Goal: Task Accomplishment & Management: Manage account settings

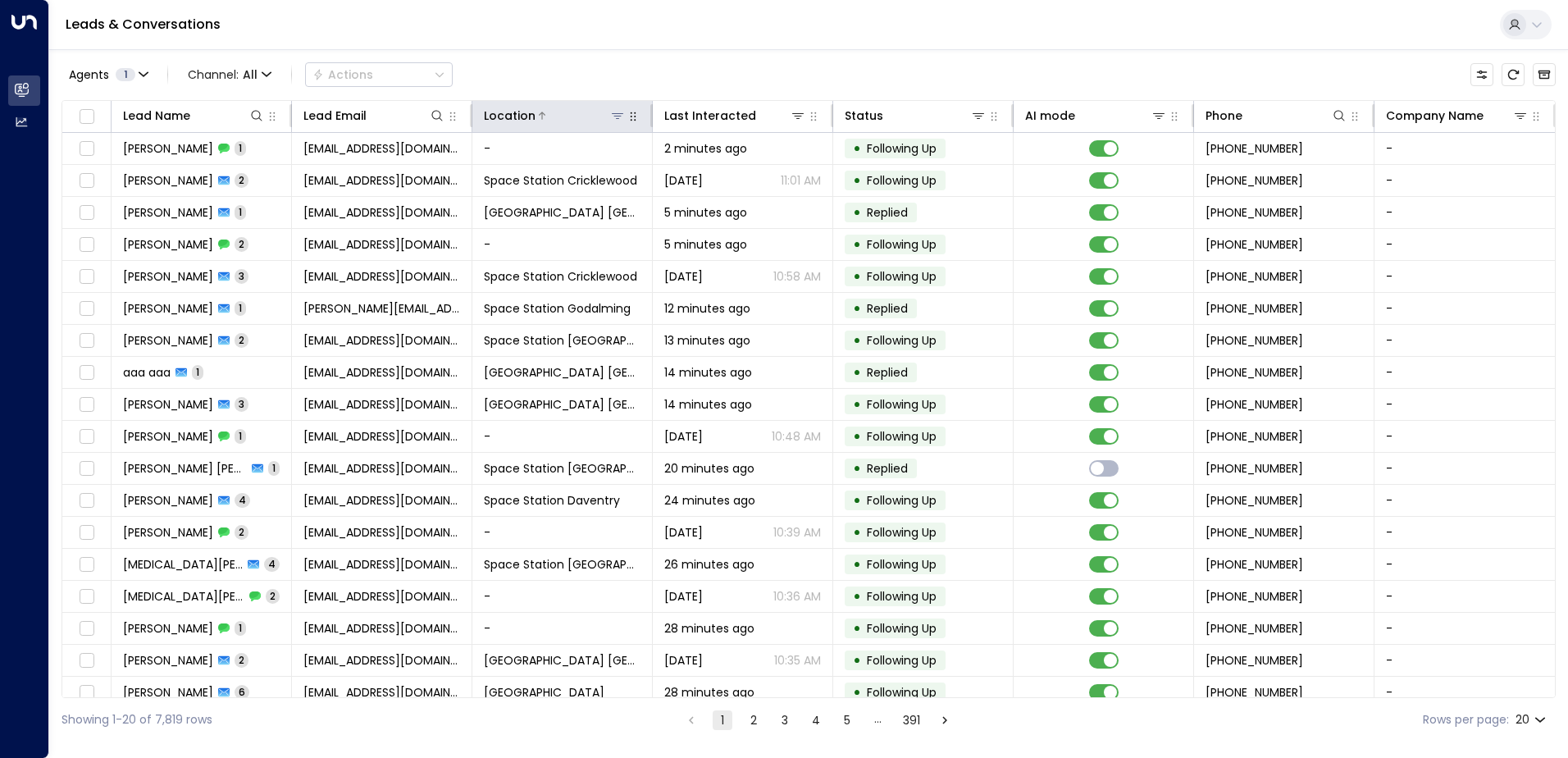
click at [611, 117] on icon at bounding box center [618, 115] width 13 height 13
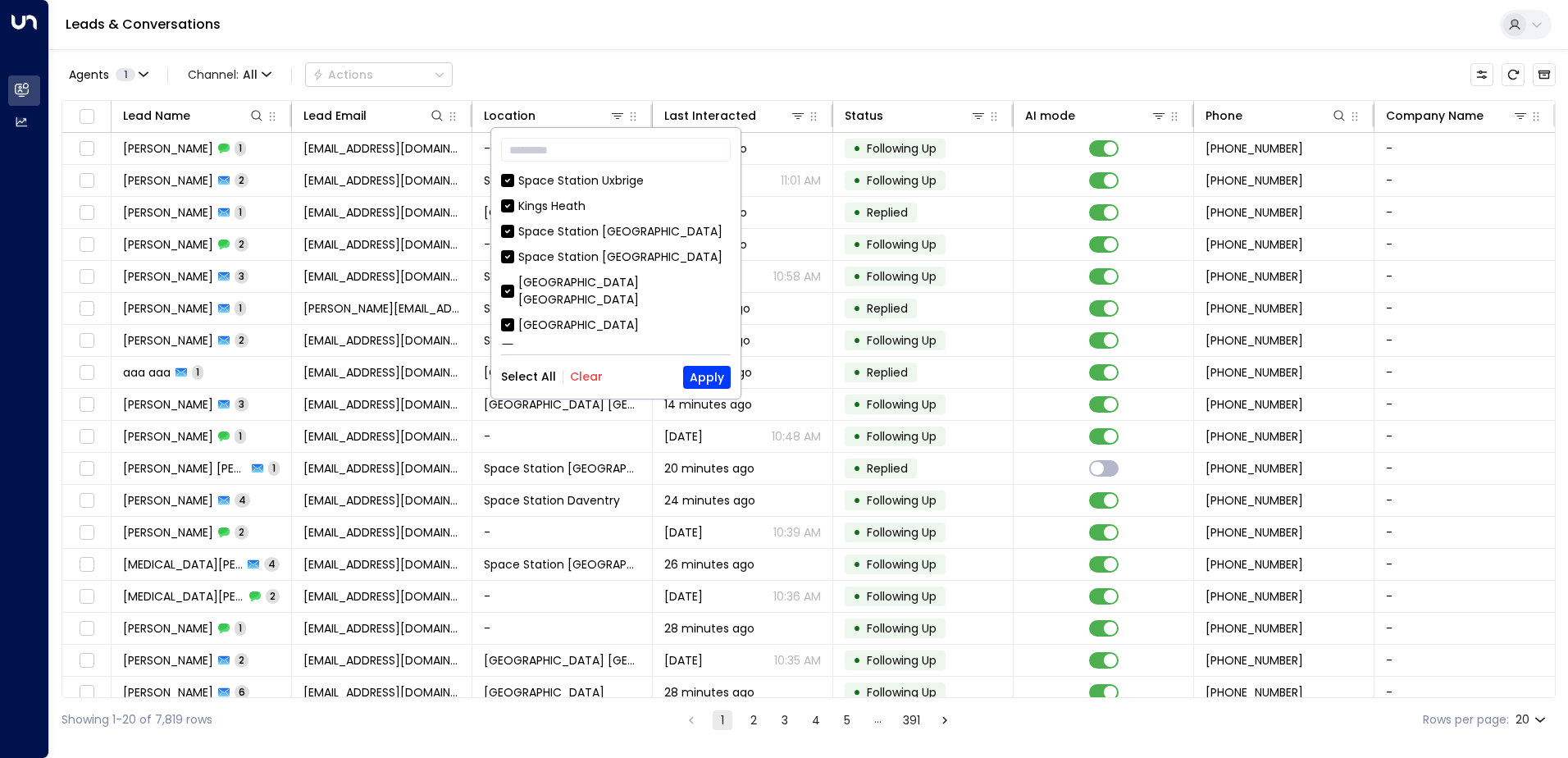
click at [587, 374] on button "Clear" at bounding box center [586, 377] width 33 height 13
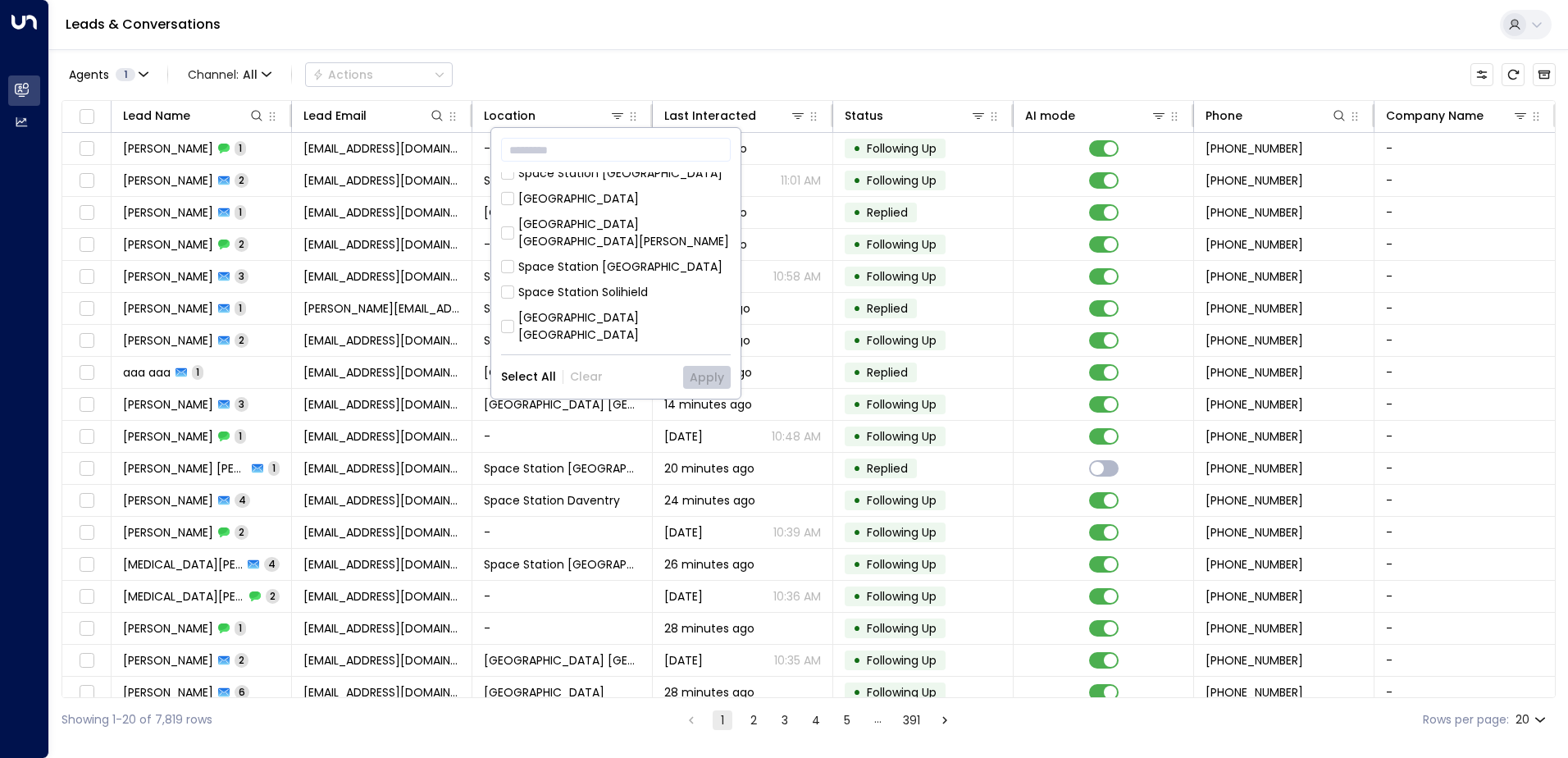
scroll to position [328, 0]
click at [584, 252] on div "Space Station [GEOGRAPHIC_DATA]" at bounding box center [620, 260] width 204 height 17
click at [689, 369] on button "Apply" at bounding box center [706, 378] width 47 height 23
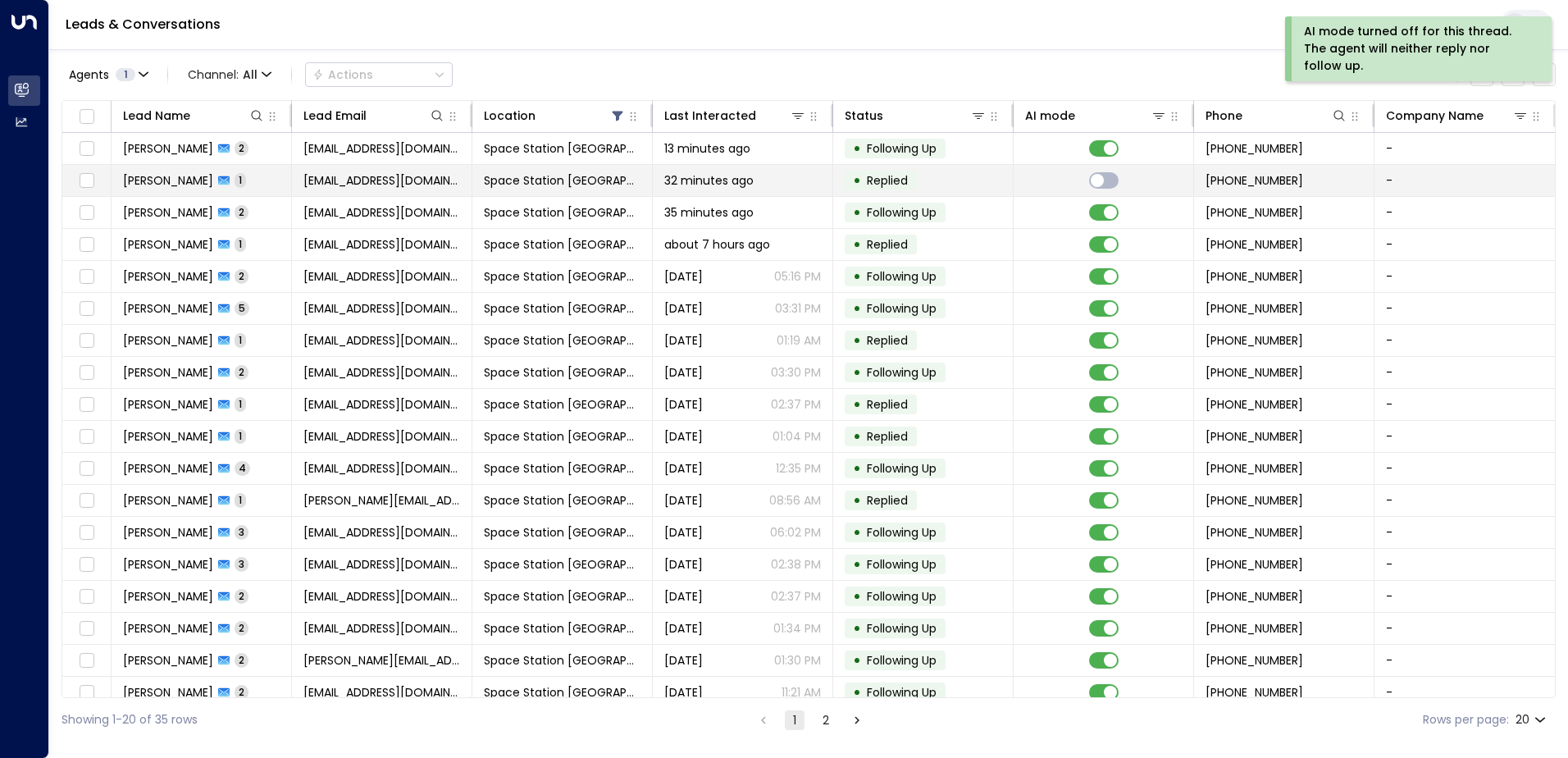
click at [96, 180] on td at bounding box center [87, 180] width 49 height 31
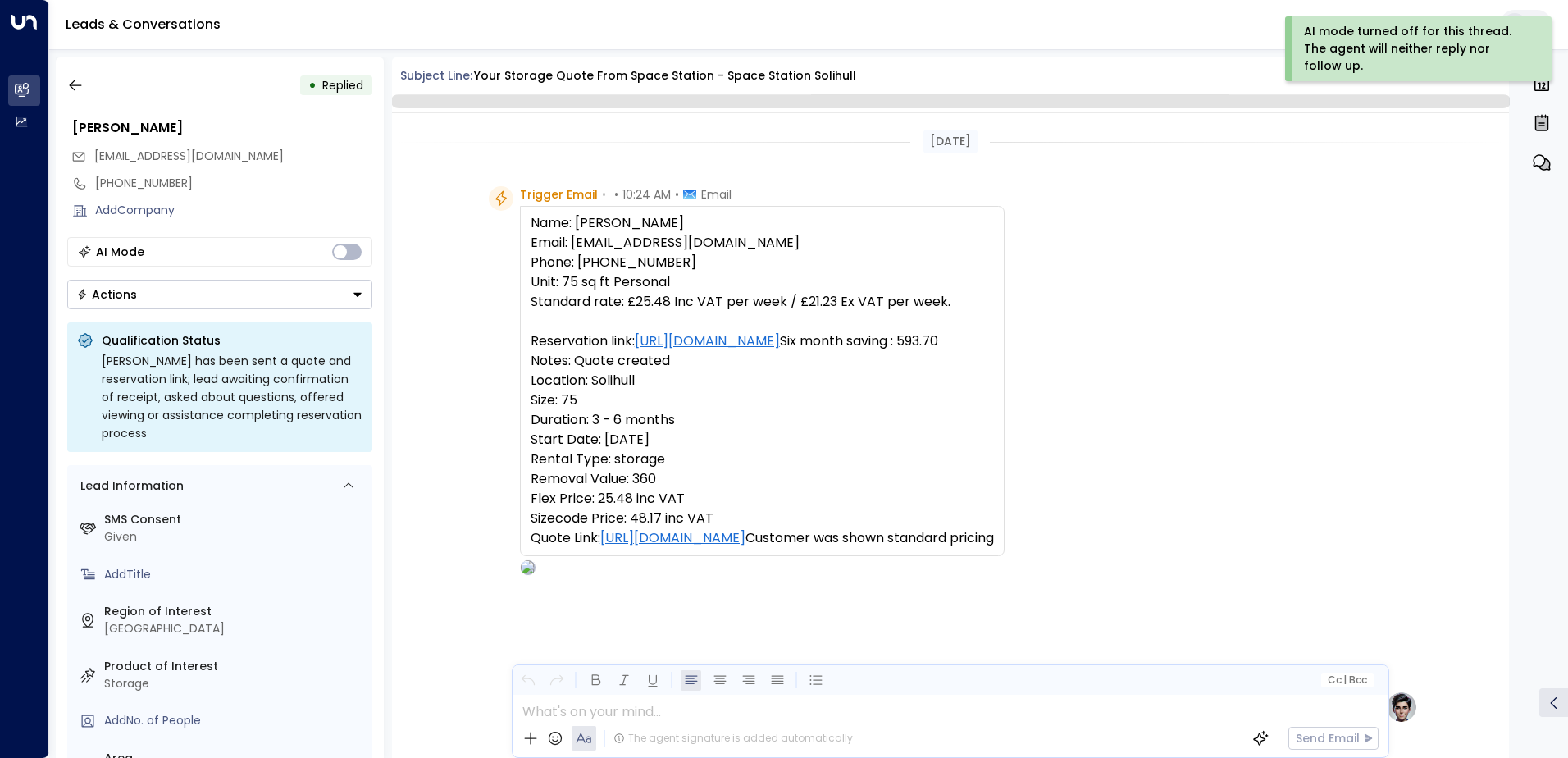
scroll to position [619, 0]
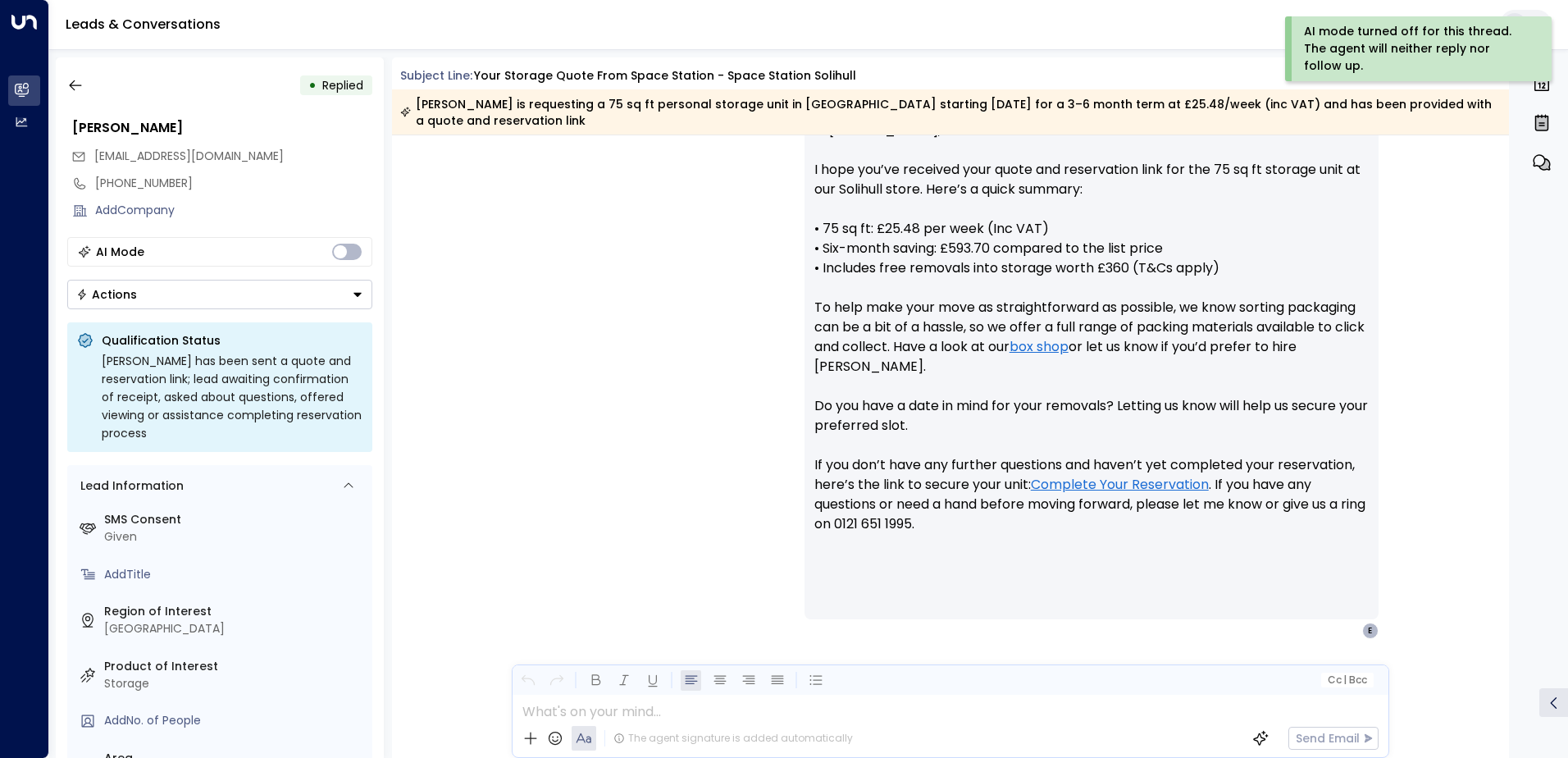
click at [274, 281] on button "Actions" at bounding box center [219, 294] width 305 height 29
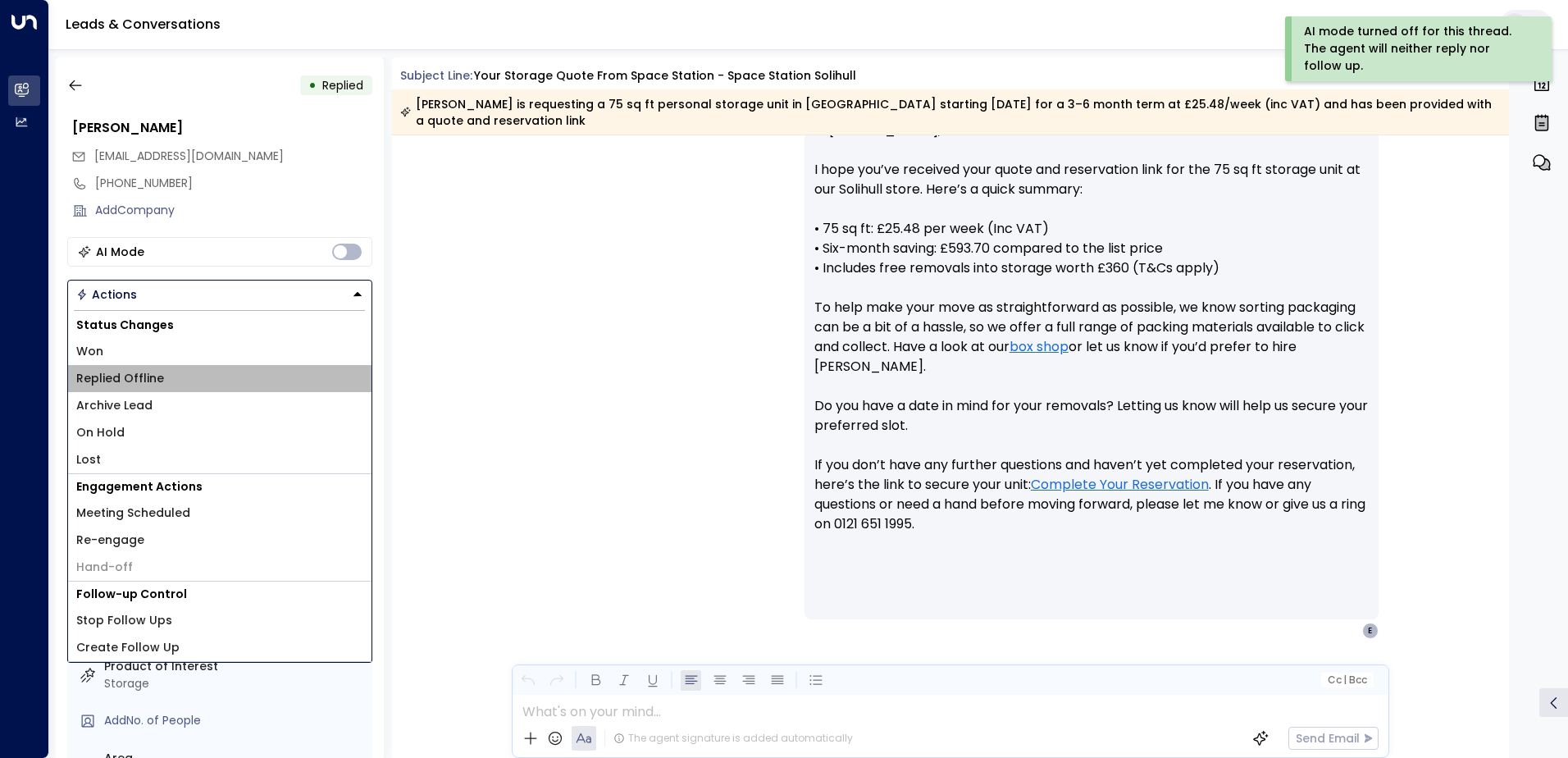
click at [169, 386] on li "Replied Offline" at bounding box center [219, 379] width 304 height 27
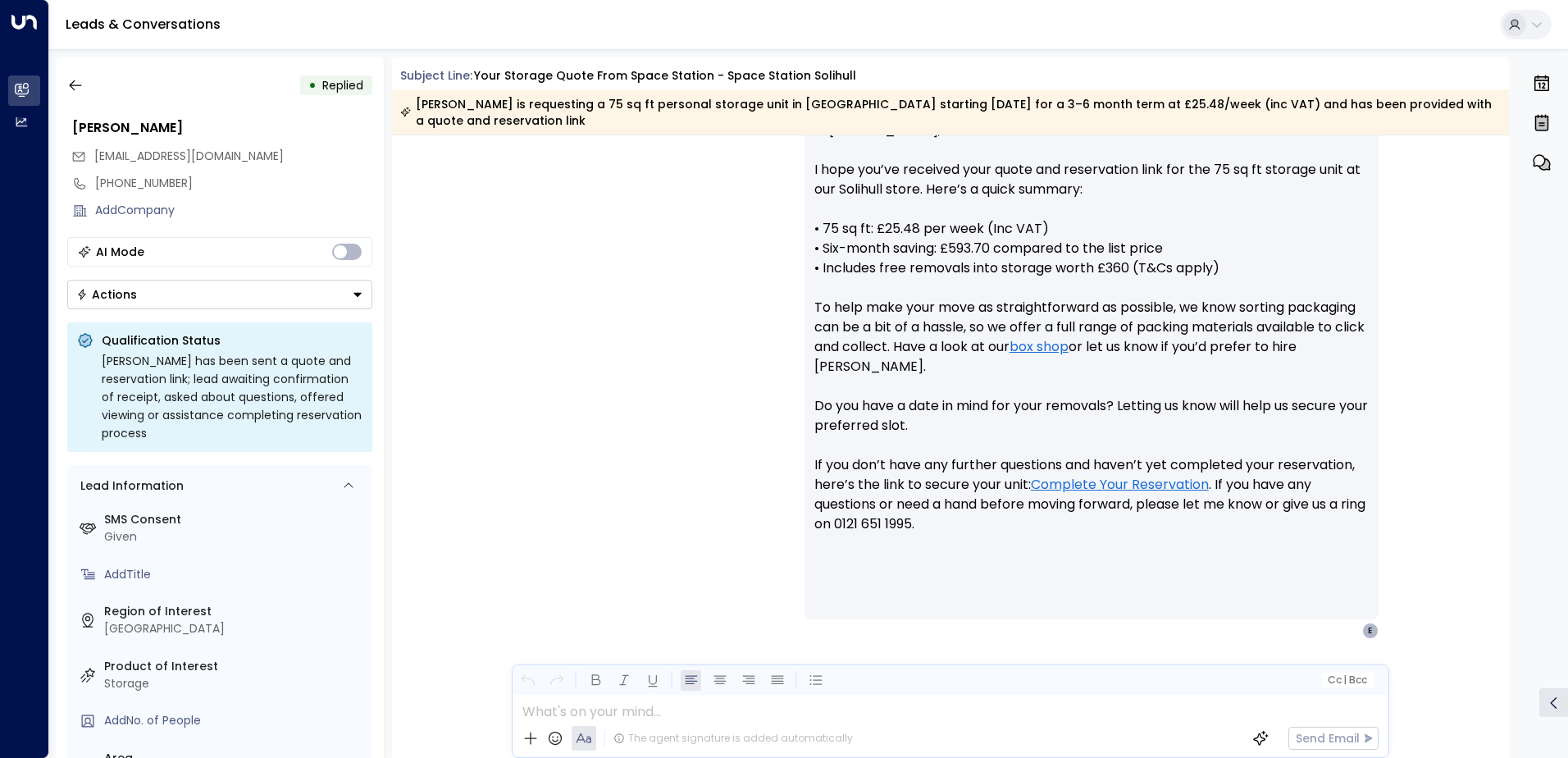
click at [245, 301] on button "Actions" at bounding box center [219, 294] width 305 height 29
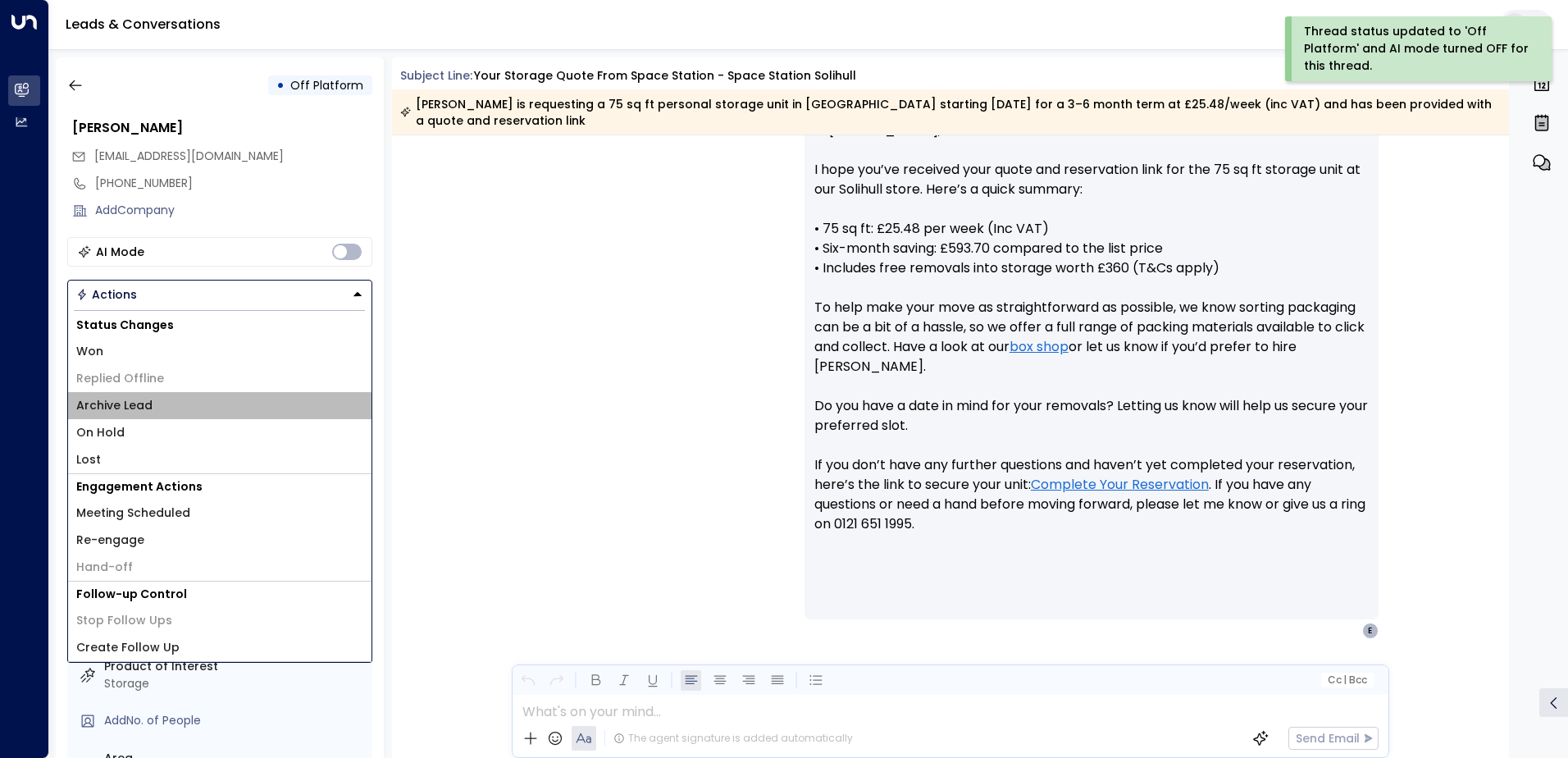
click at [183, 413] on li "Archive Lead" at bounding box center [219, 405] width 304 height 27
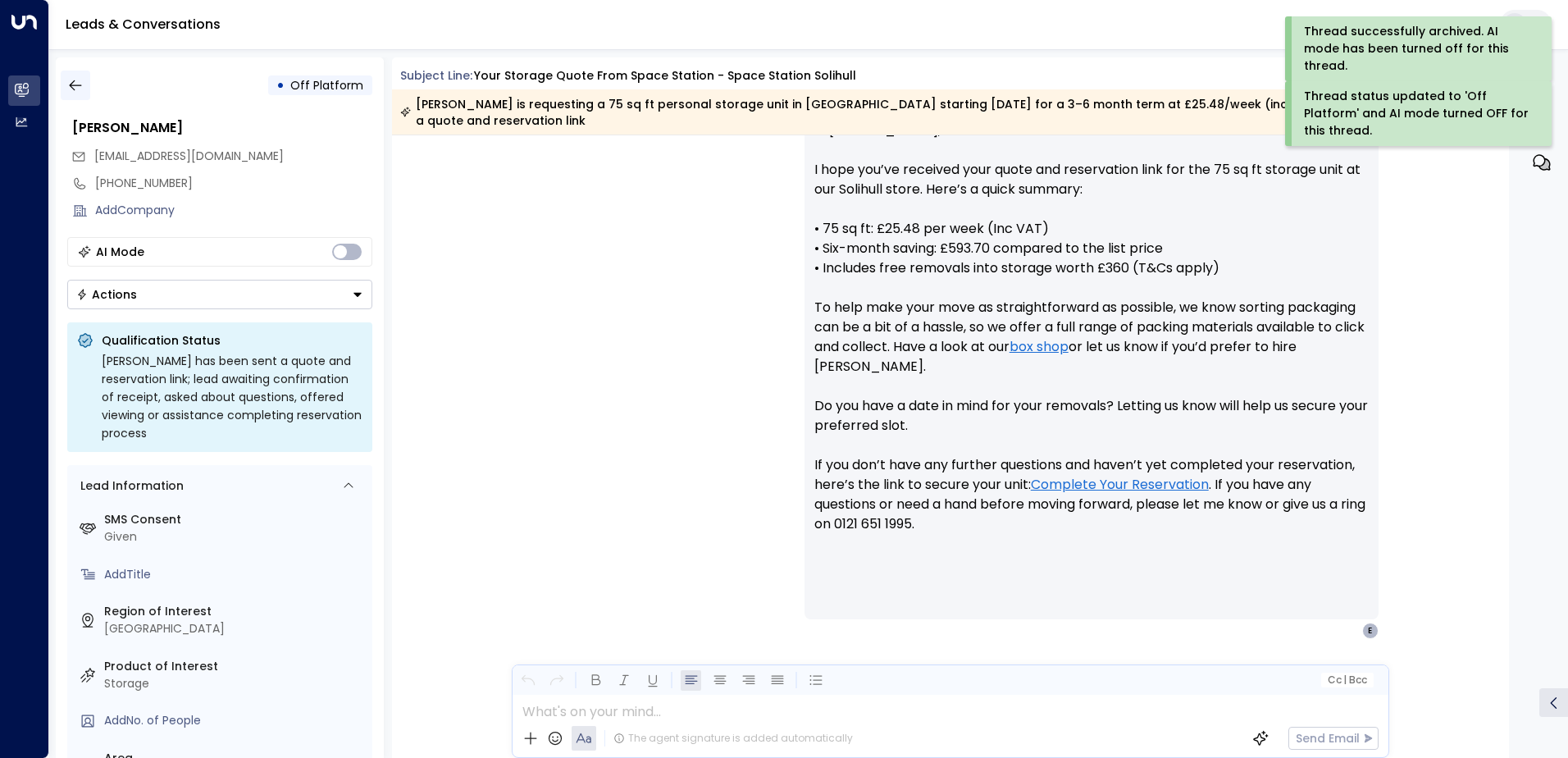
click at [78, 86] on icon "button" at bounding box center [75, 85] width 16 height 16
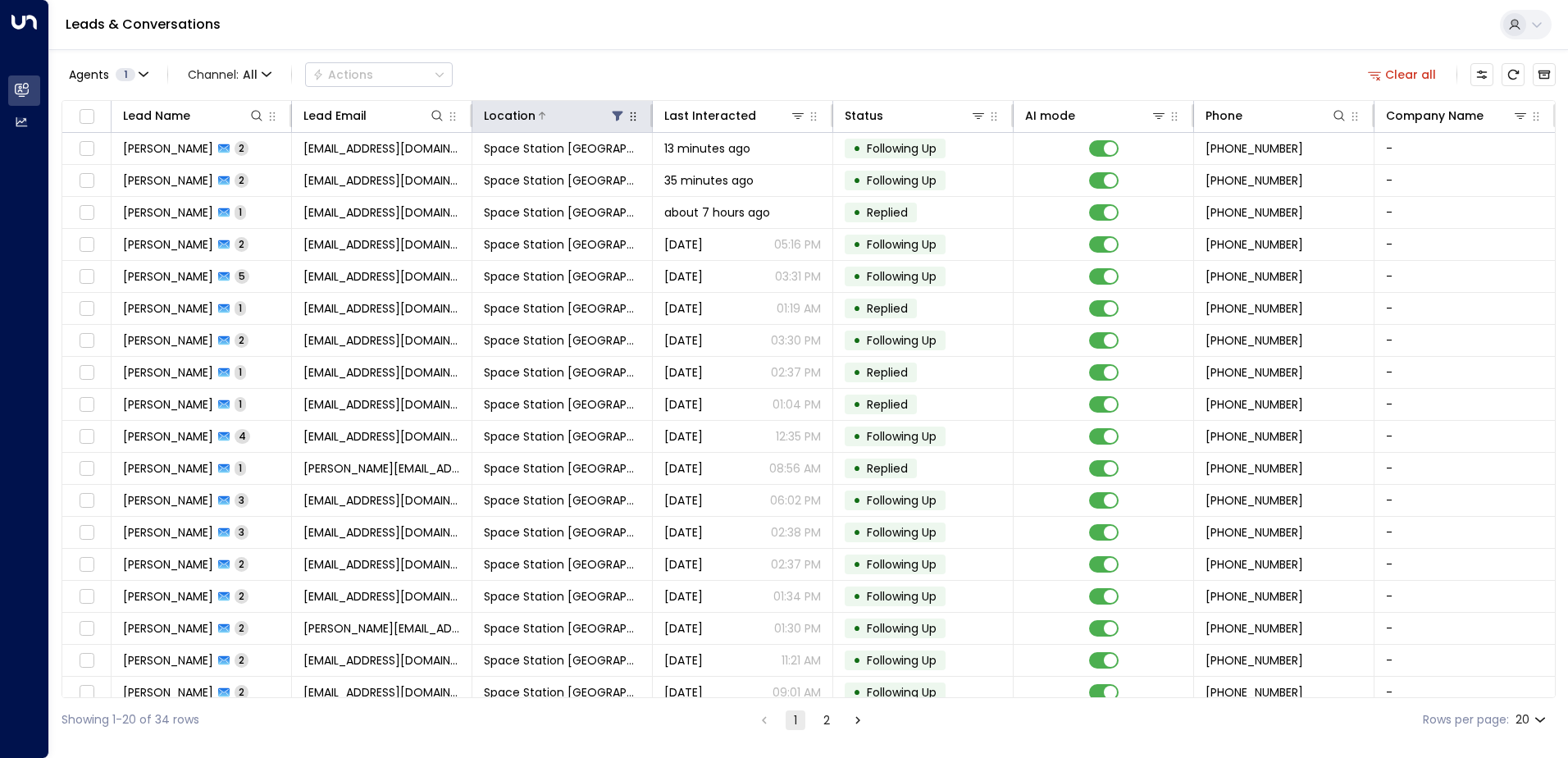
click at [611, 112] on icon at bounding box center [618, 115] width 13 height 13
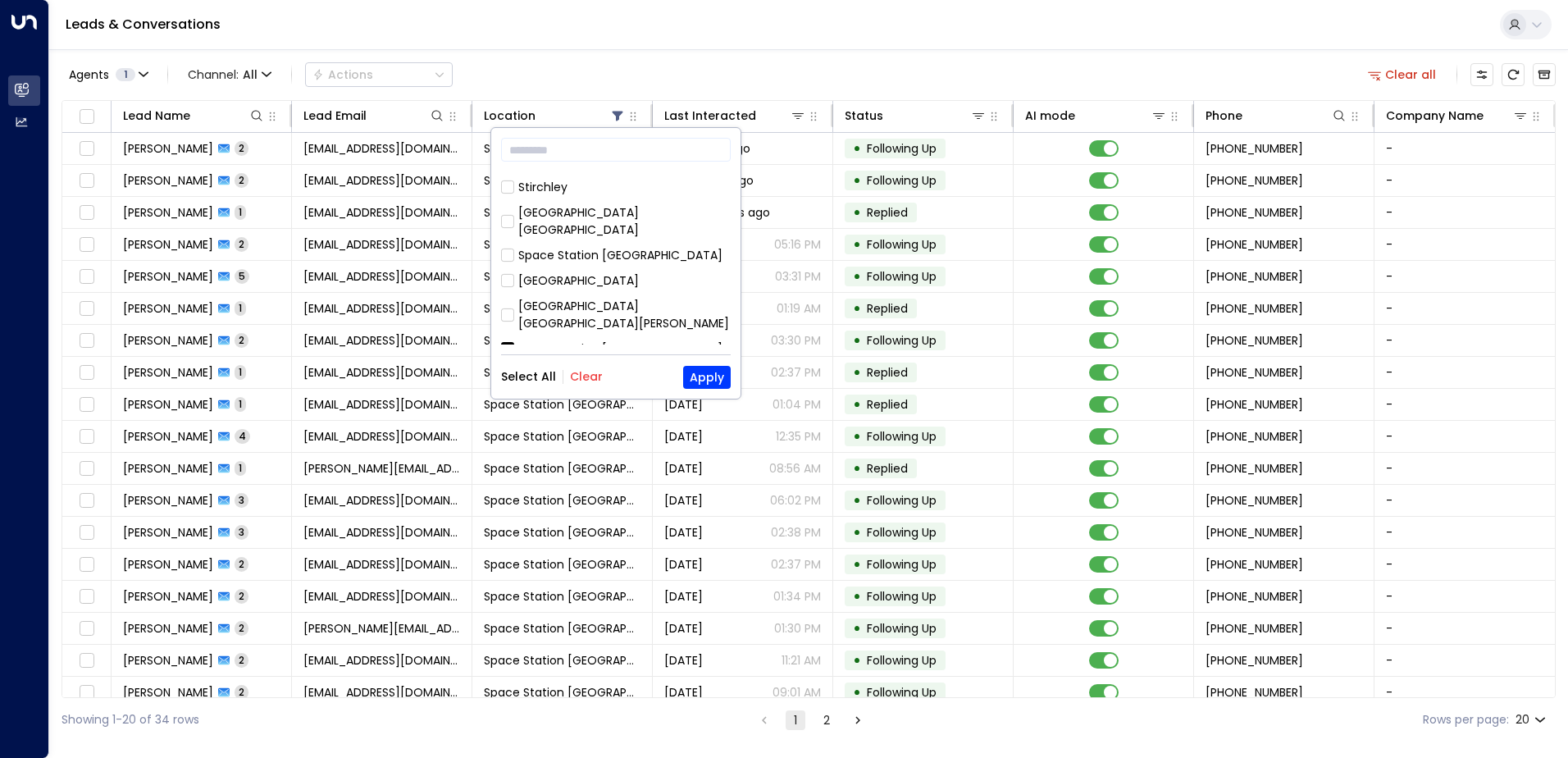
scroll to position [246, 0]
click at [620, 334] on div "Space Station [GEOGRAPHIC_DATA]" at bounding box center [620, 343] width 204 height 17
click at [630, 360] on div "Space Station Solihield" at bounding box center [583, 368] width 130 height 17
click at [689, 382] on button "Apply" at bounding box center [706, 378] width 47 height 23
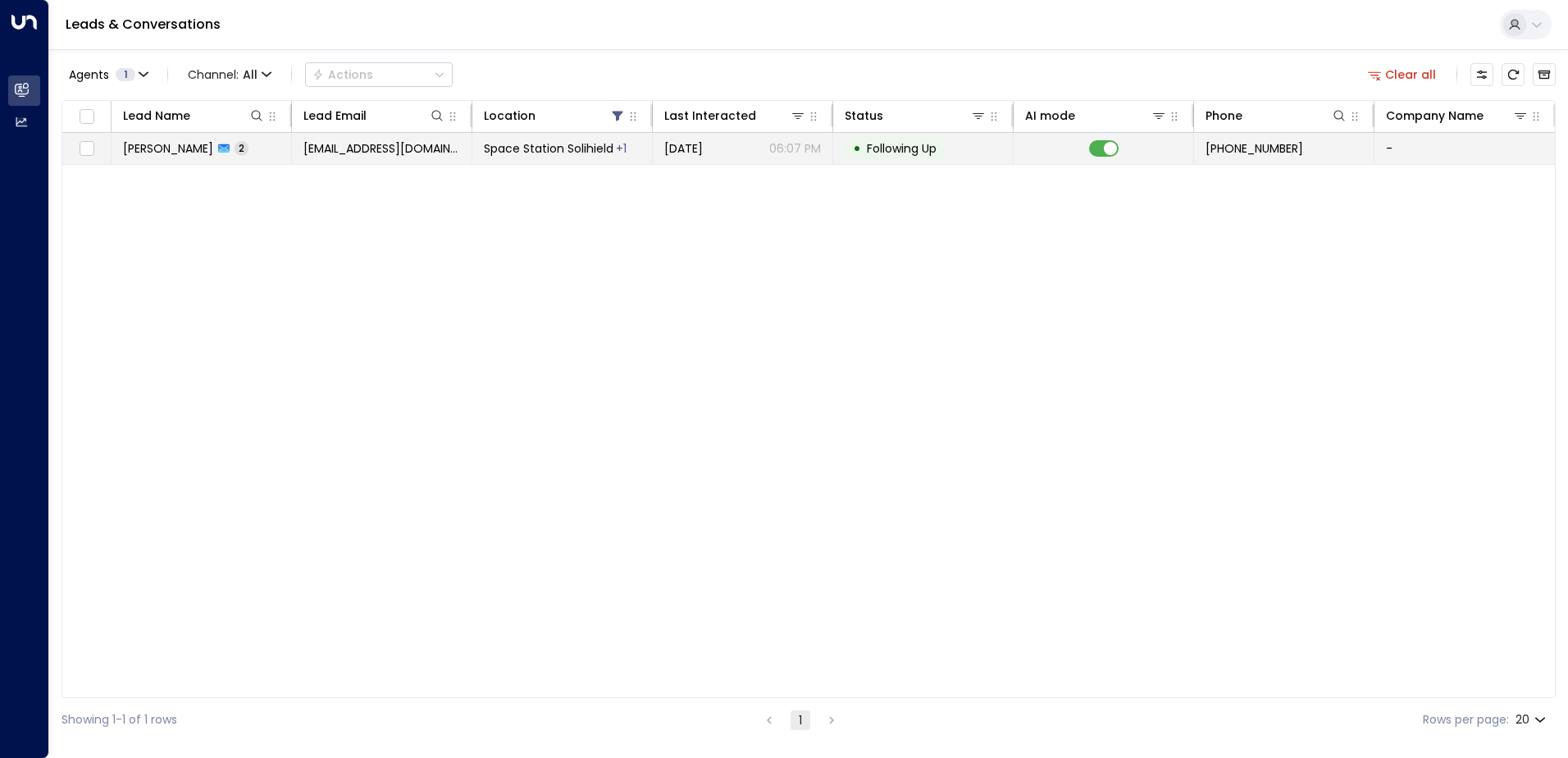
click at [559, 155] on span "Space Station Solihield" at bounding box center [549, 148] width 130 height 16
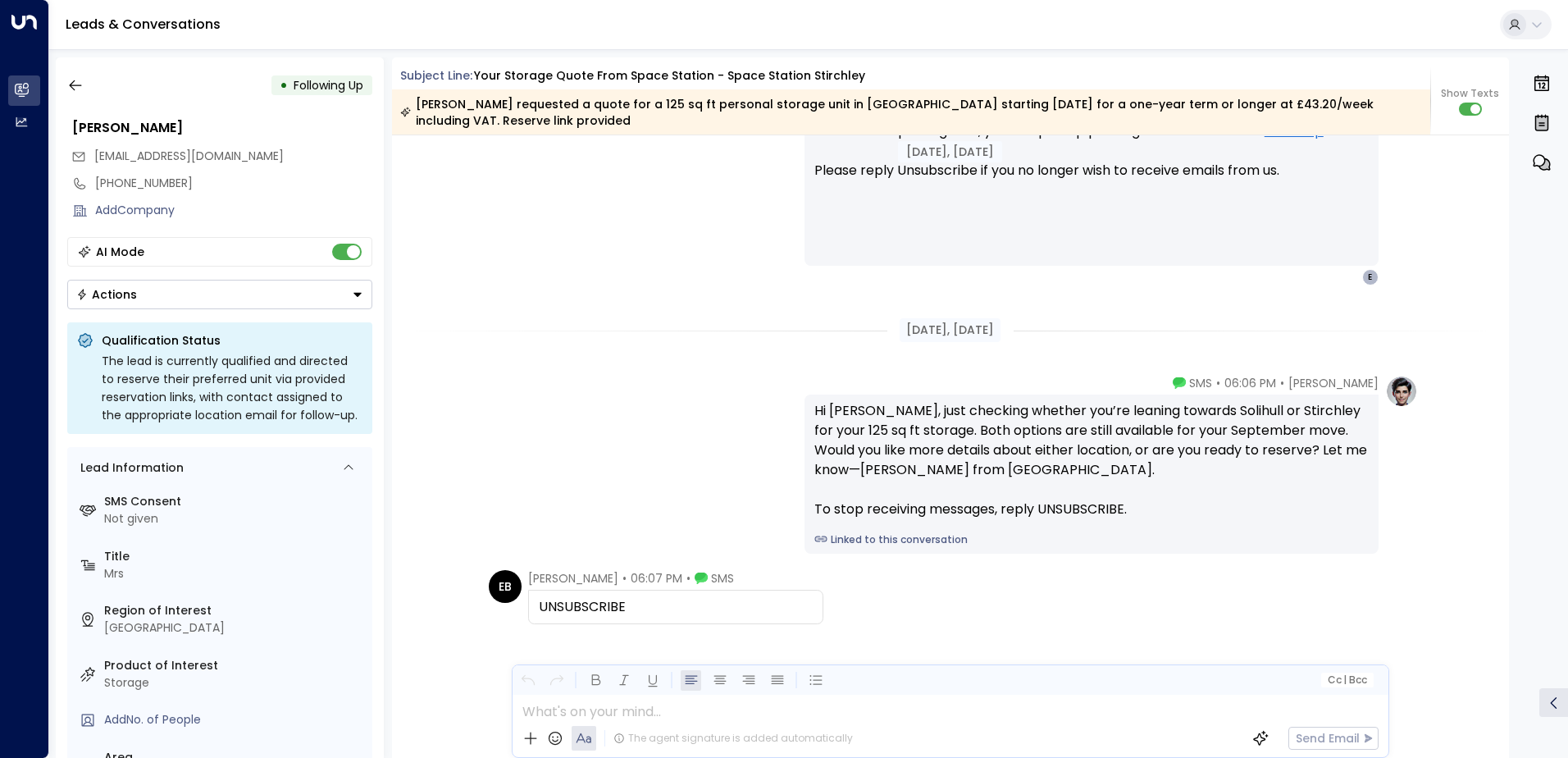
scroll to position [1499, 0]
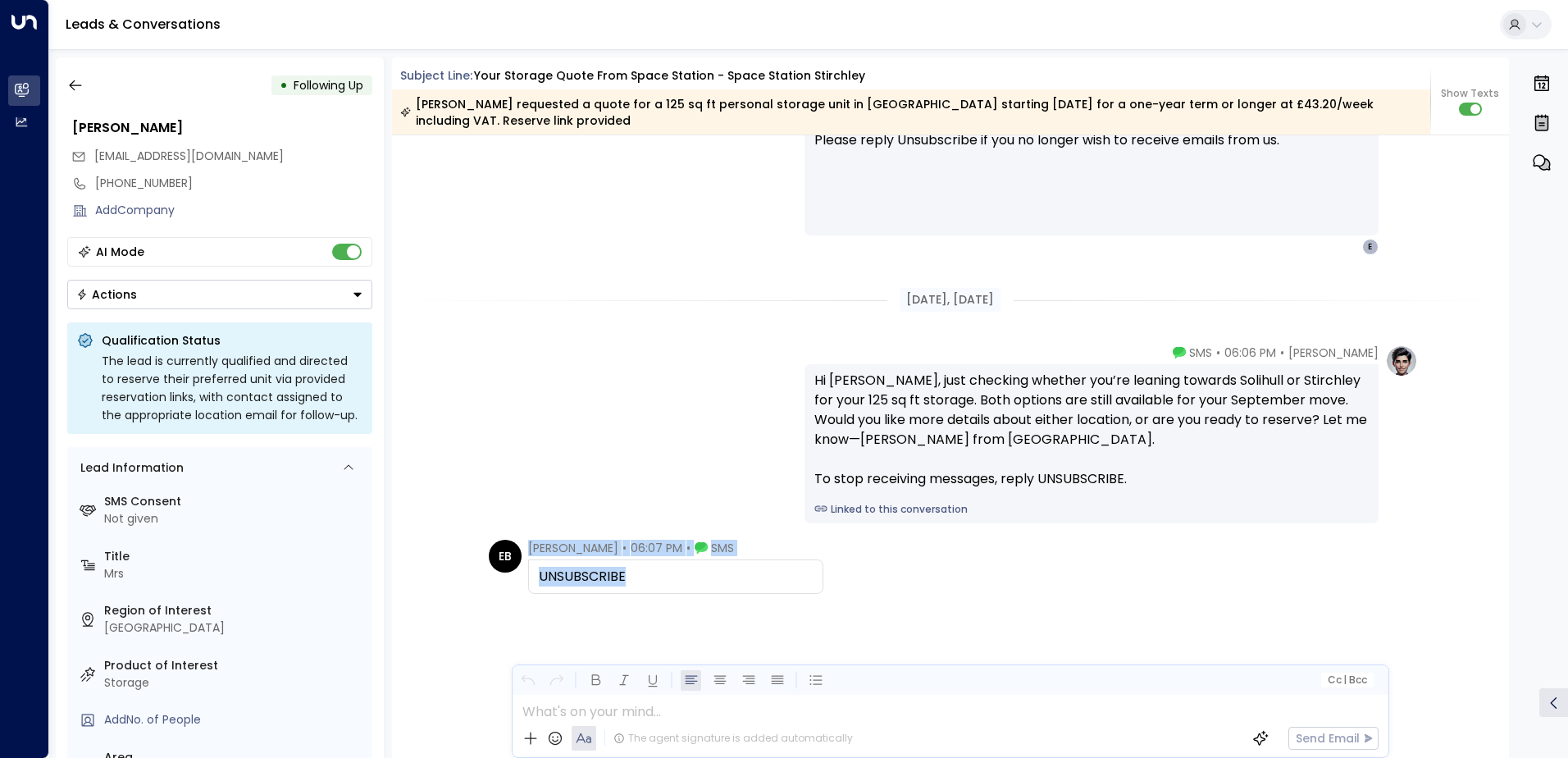
drag, startPoint x: 636, startPoint y: 584, endPoint x: 492, endPoint y: 574, distance: 144.3
click at [492, 574] on div "EB [PERSON_NAME] • 06:07 PM • SMS UNSUBSCRIBE" at bounding box center [656, 567] width 335 height 54
drag, startPoint x: 492, startPoint y: 574, endPoint x: 672, endPoint y: 580, distance: 180.1
click at [672, 580] on div "UNSUBSCRIBE" at bounding box center [676, 576] width 274 height 20
drag, startPoint x: 672, startPoint y: 580, endPoint x: 531, endPoint y: 576, distance: 141.1
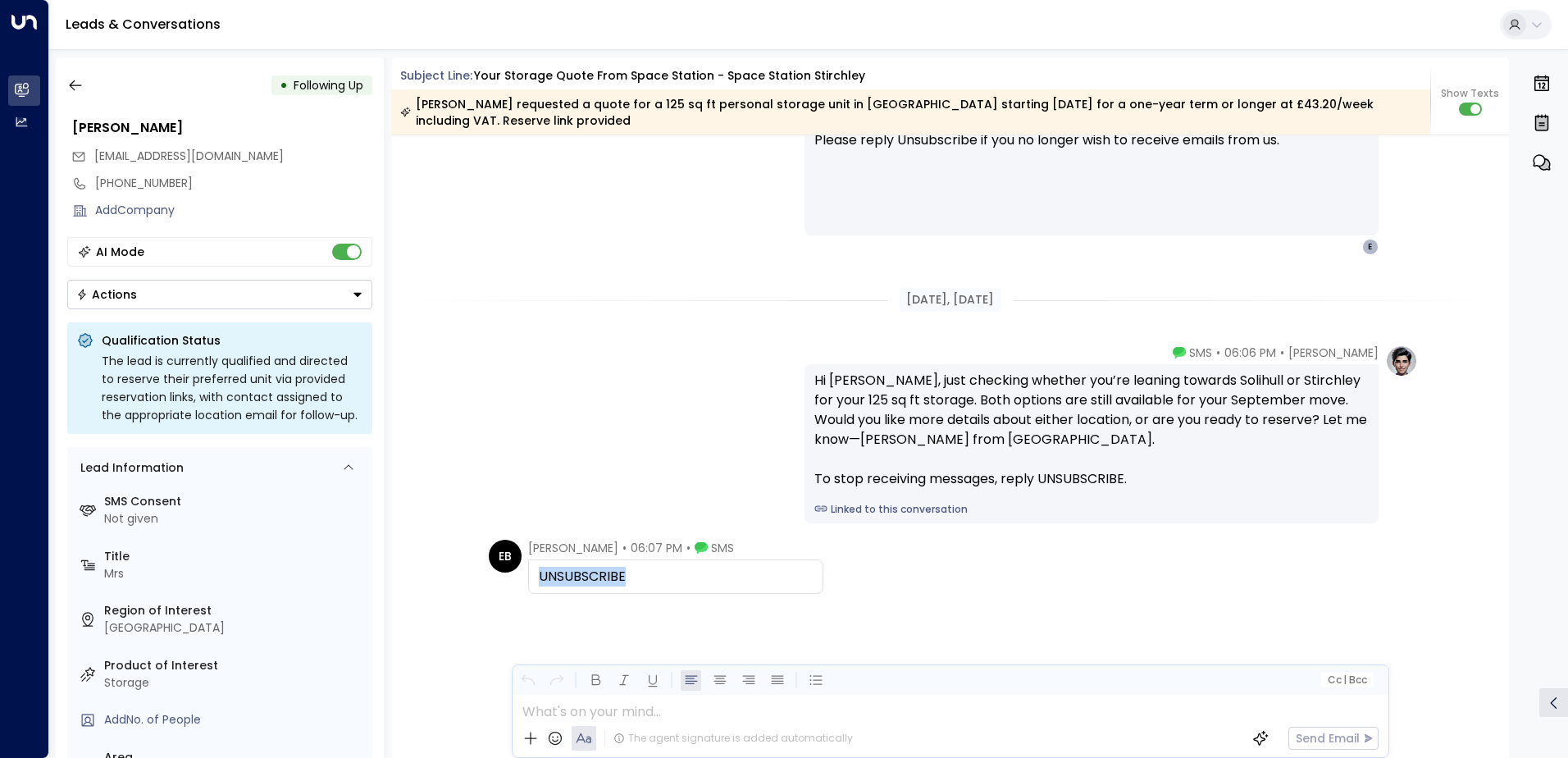
click at [531, 576] on div "UNSUBSCRIBE" at bounding box center [675, 576] width 295 height 34
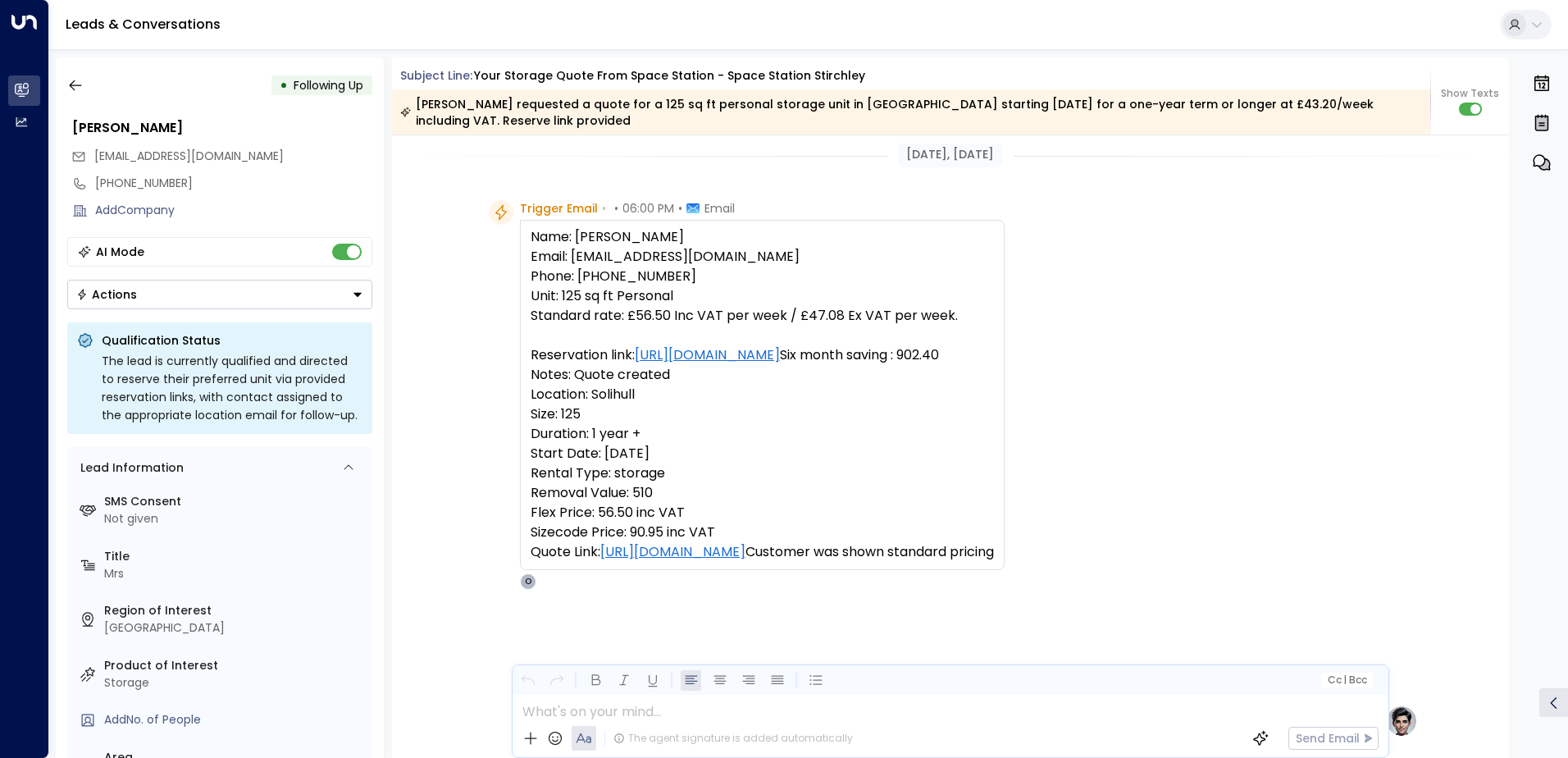
scroll to position [0, 0]
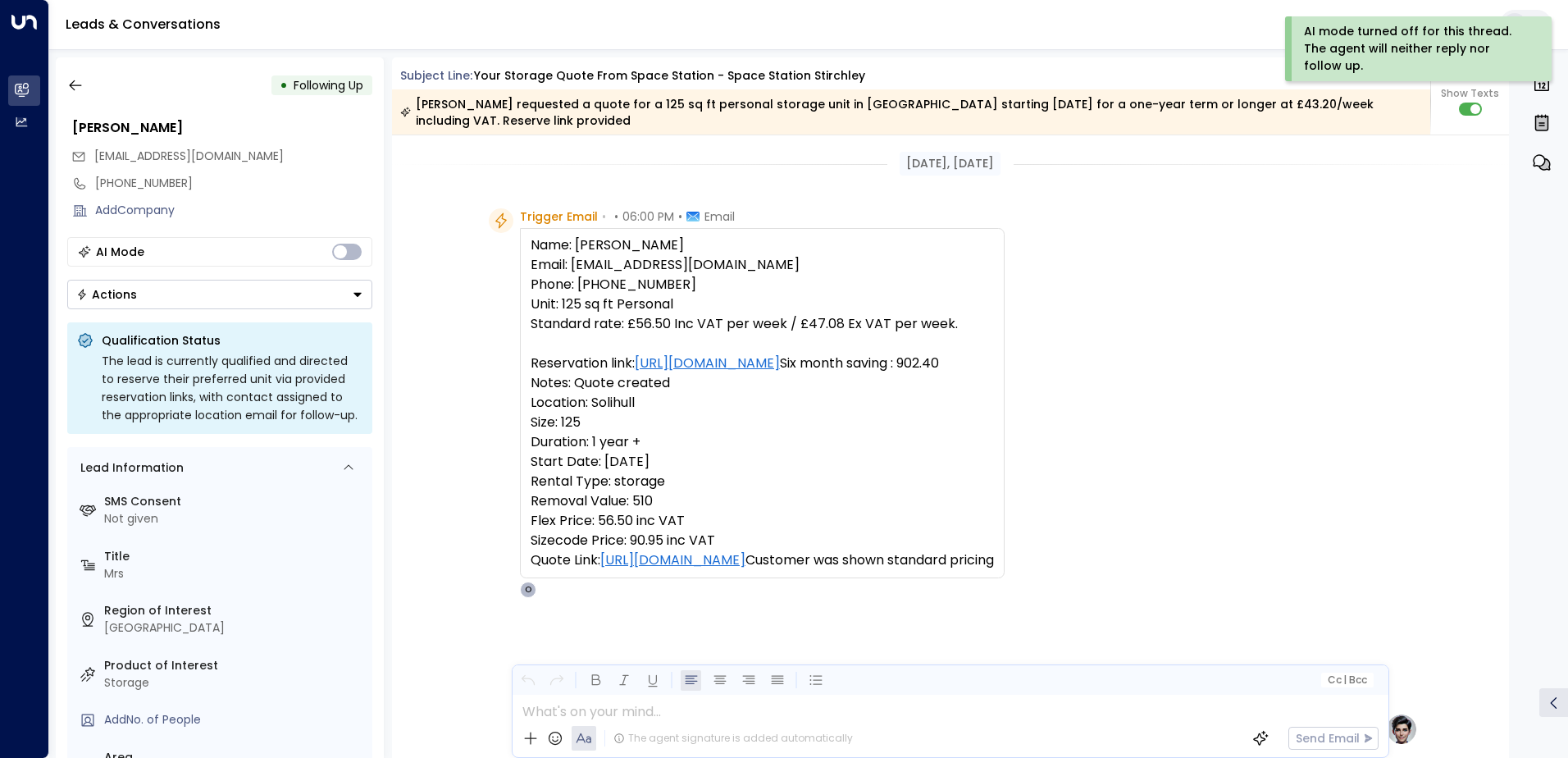
click at [356, 295] on icon "Button group with a nested menu" at bounding box center [357, 295] width 9 height 4
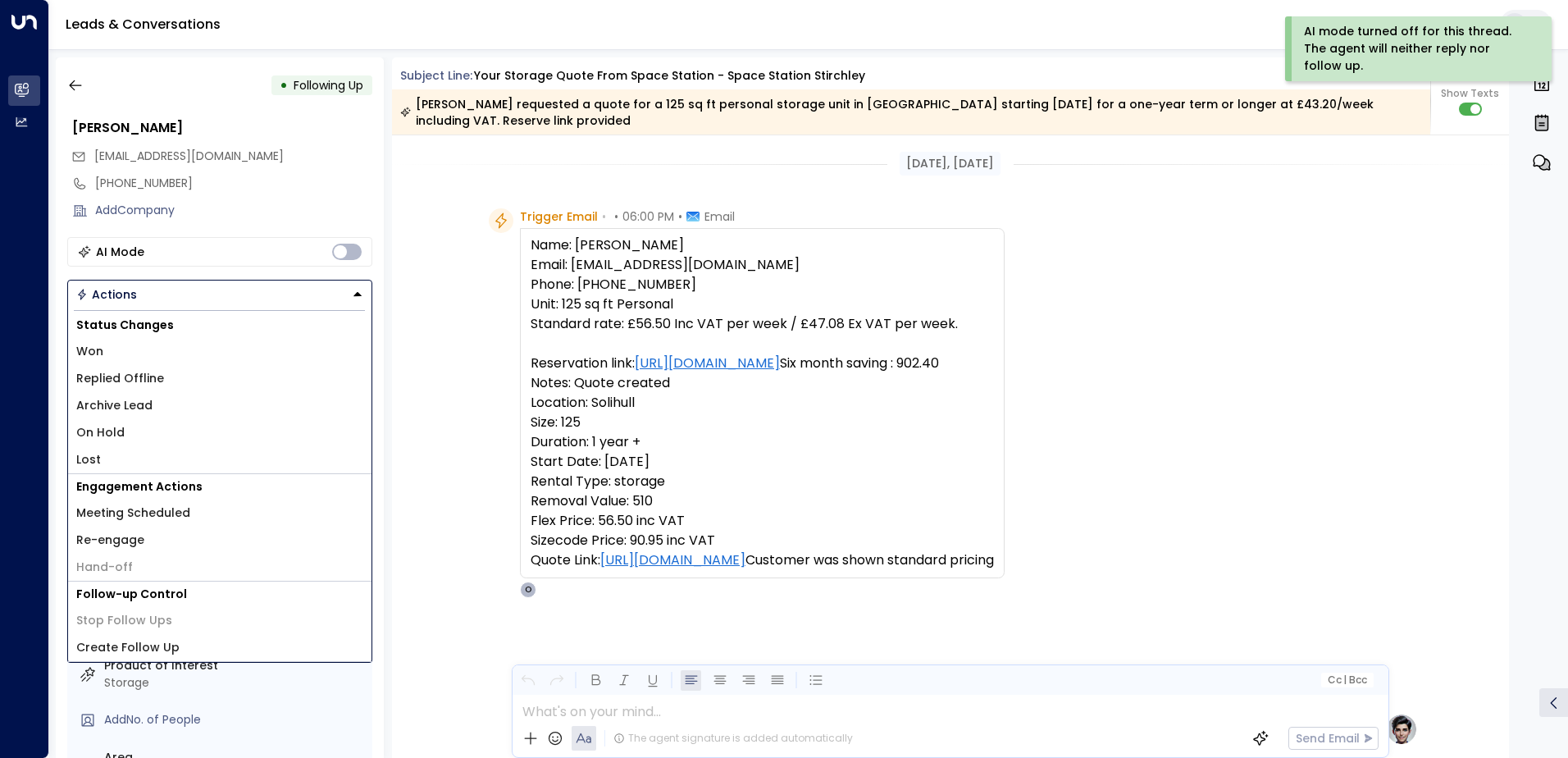
click at [180, 450] on li "Lost" at bounding box center [219, 460] width 304 height 27
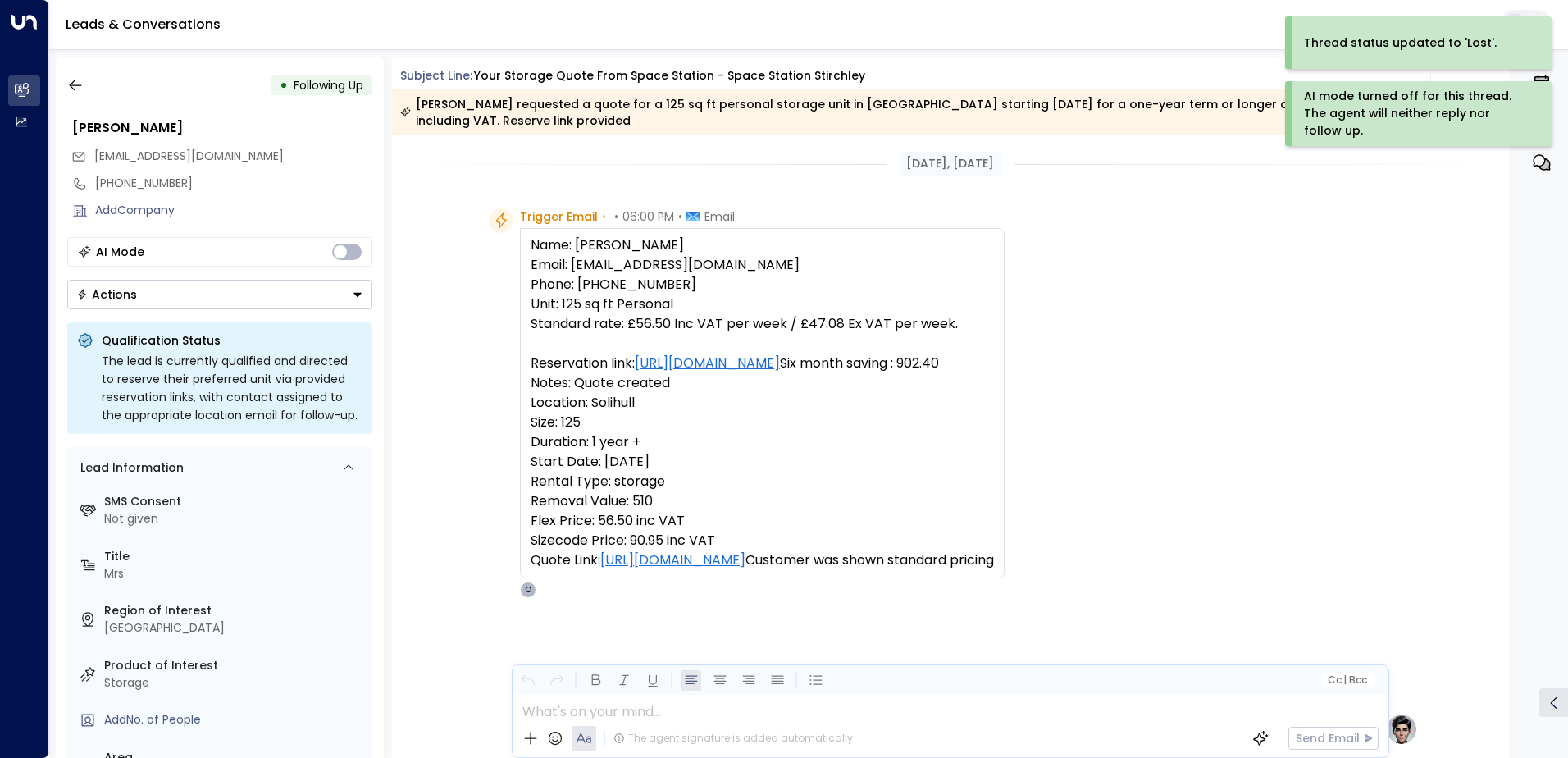
click at [285, 302] on button "Actions" at bounding box center [219, 294] width 305 height 29
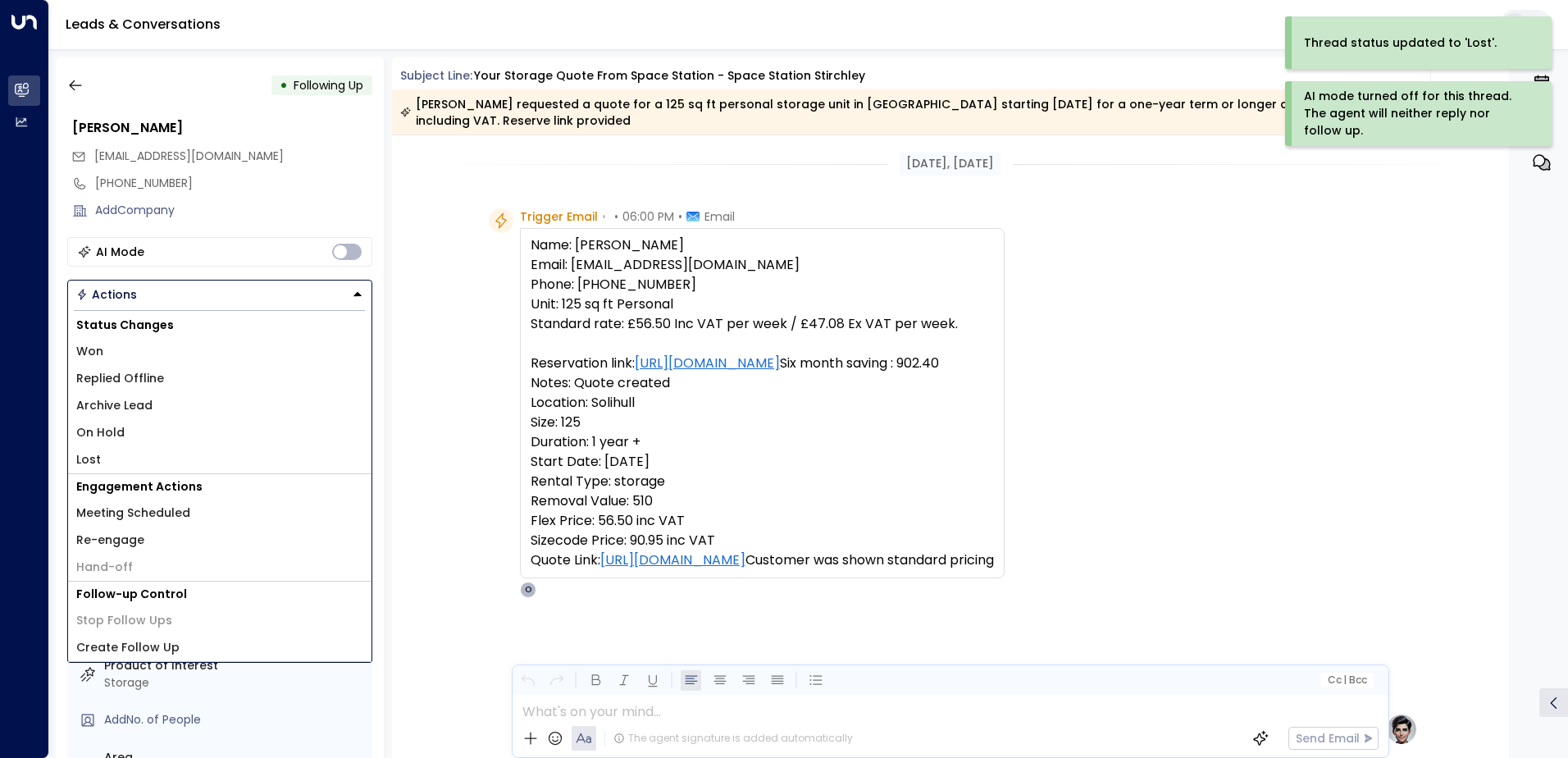
click at [233, 395] on li "Archive Lead" at bounding box center [219, 405] width 304 height 27
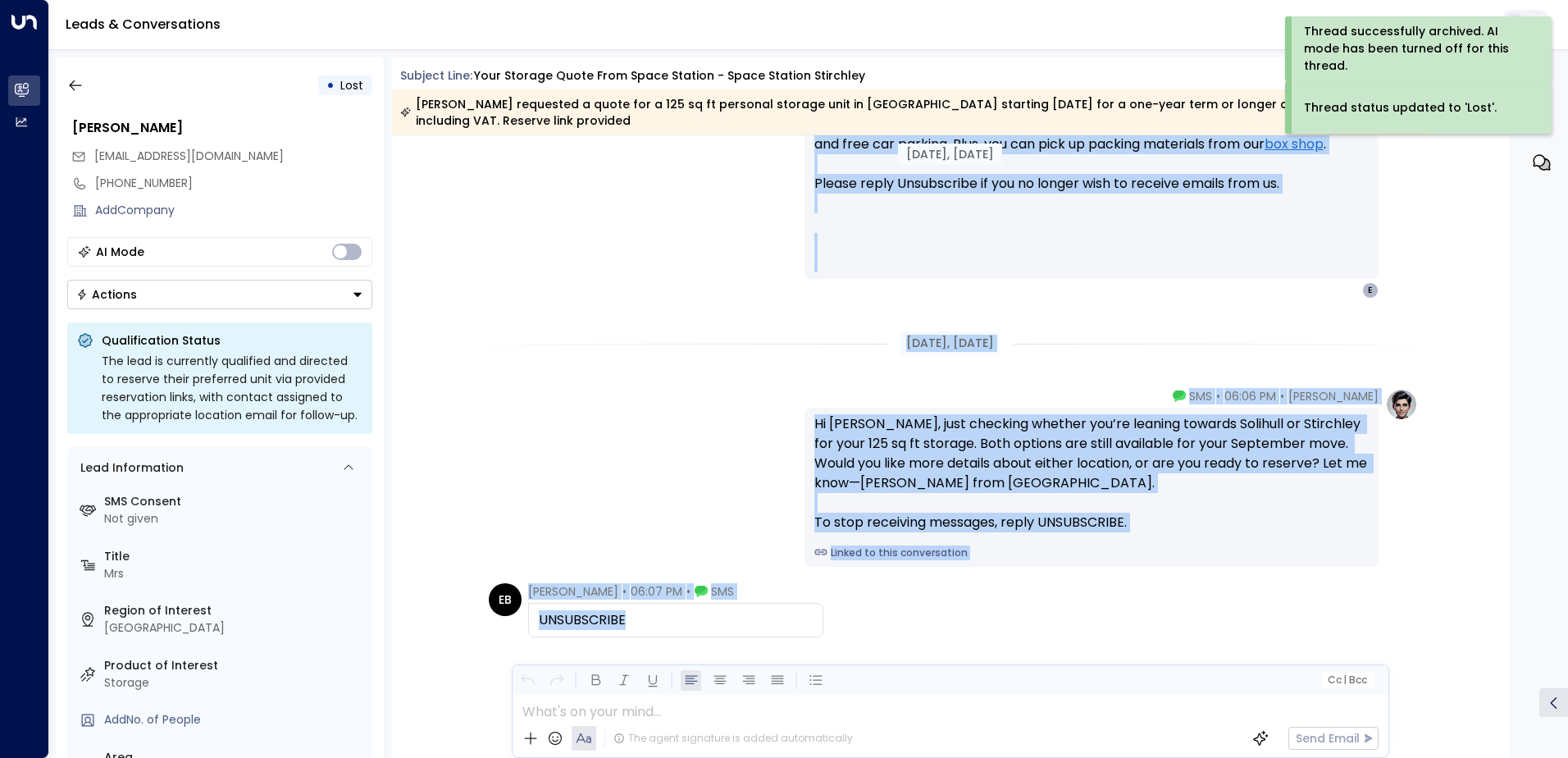
scroll to position [1499, 0]
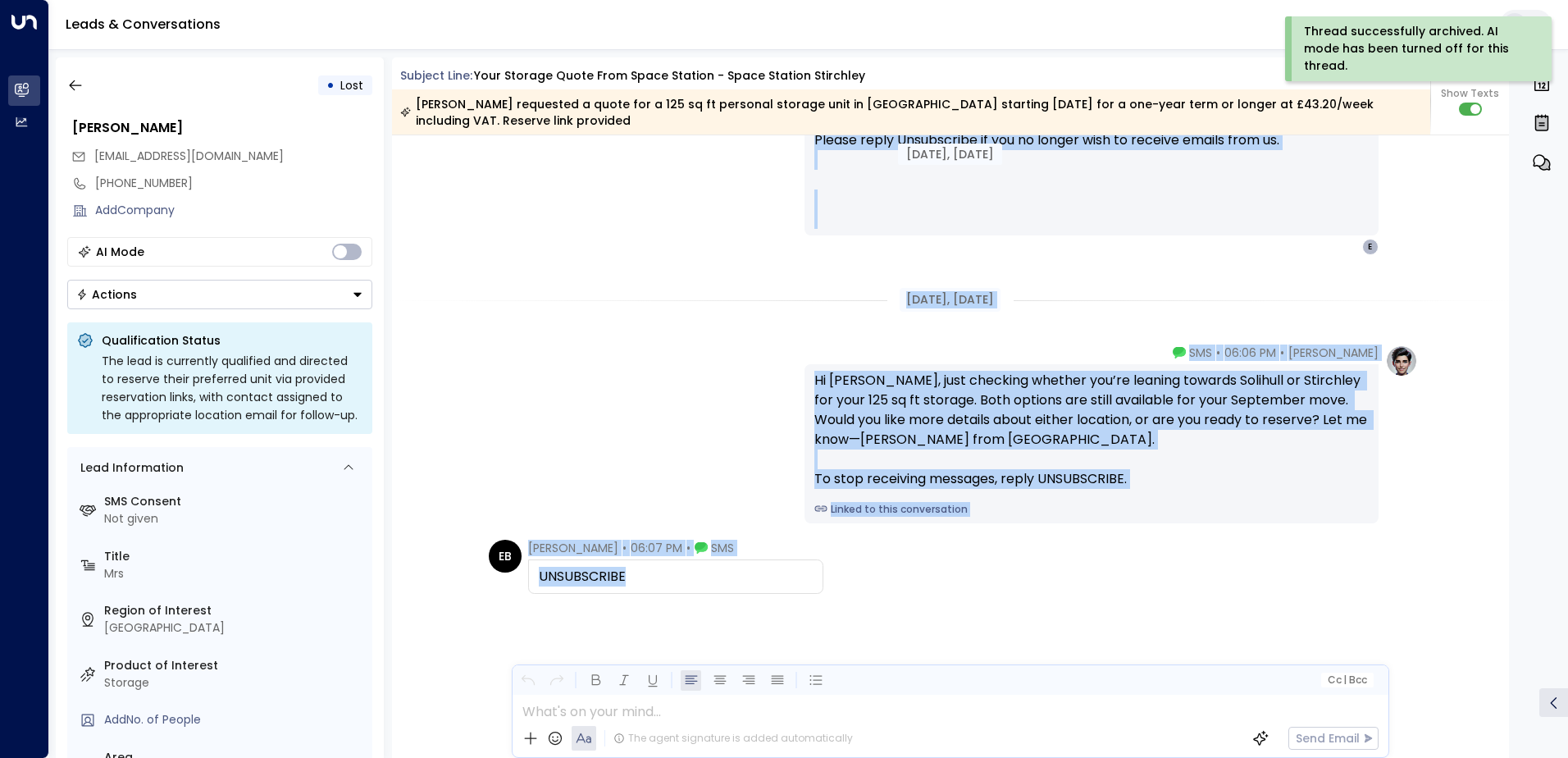
click at [765, 466] on div "[PERSON_NAME] • 06:06 PM • SMS Hi [PERSON_NAME], just checking whether you’re l…" at bounding box center [950, 433] width 935 height 179
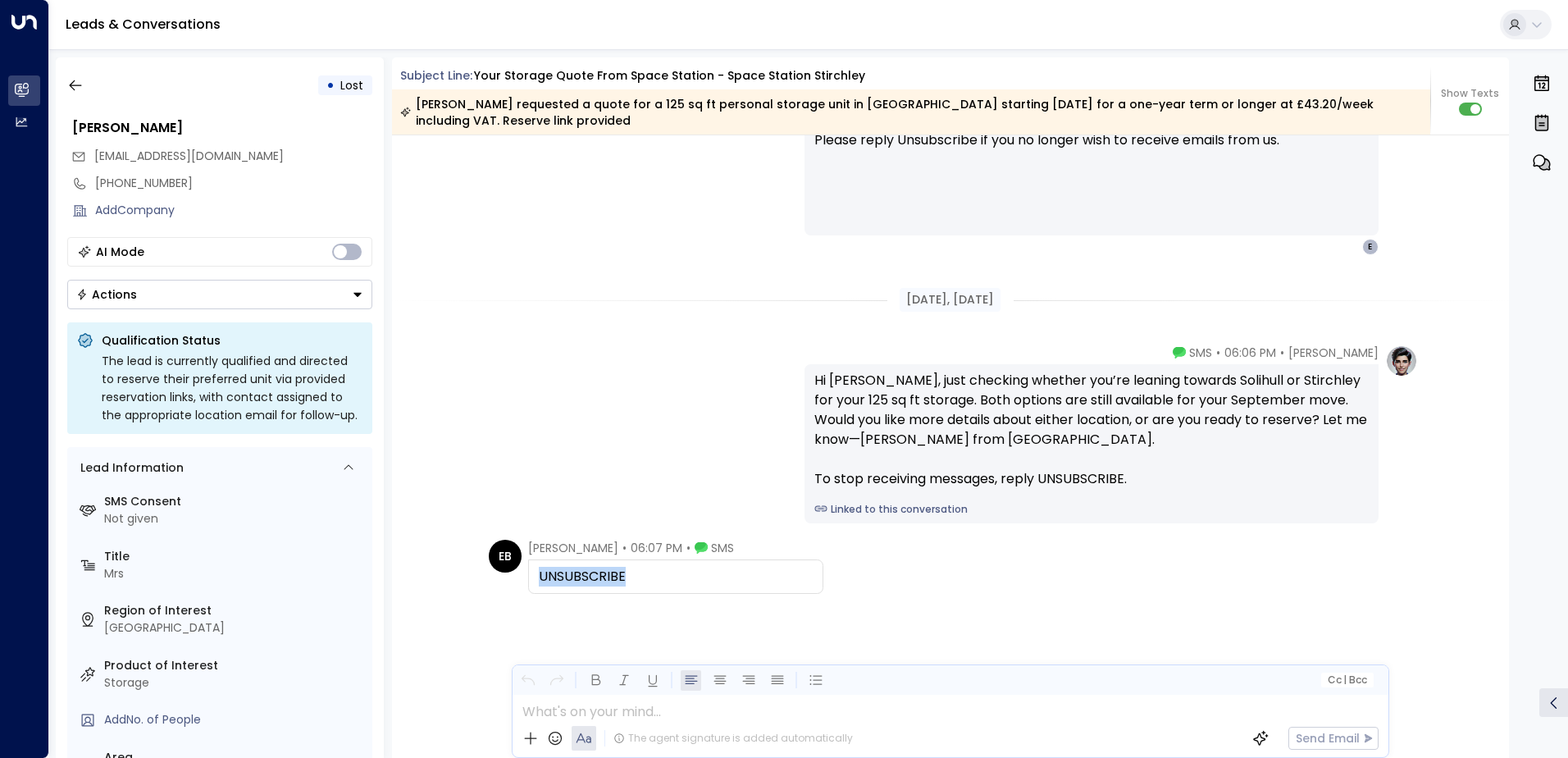
drag, startPoint x: 626, startPoint y: 582, endPoint x: 535, endPoint y: 573, distance: 91.4
click at [539, 573] on div "UNSUBSCRIBE" at bounding box center [676, 576] width 274 height 20
copy div "UNSUBSCRIBE"
click at [86, 83] on button "button" at bounding box center [75, 85] width 29 height 29
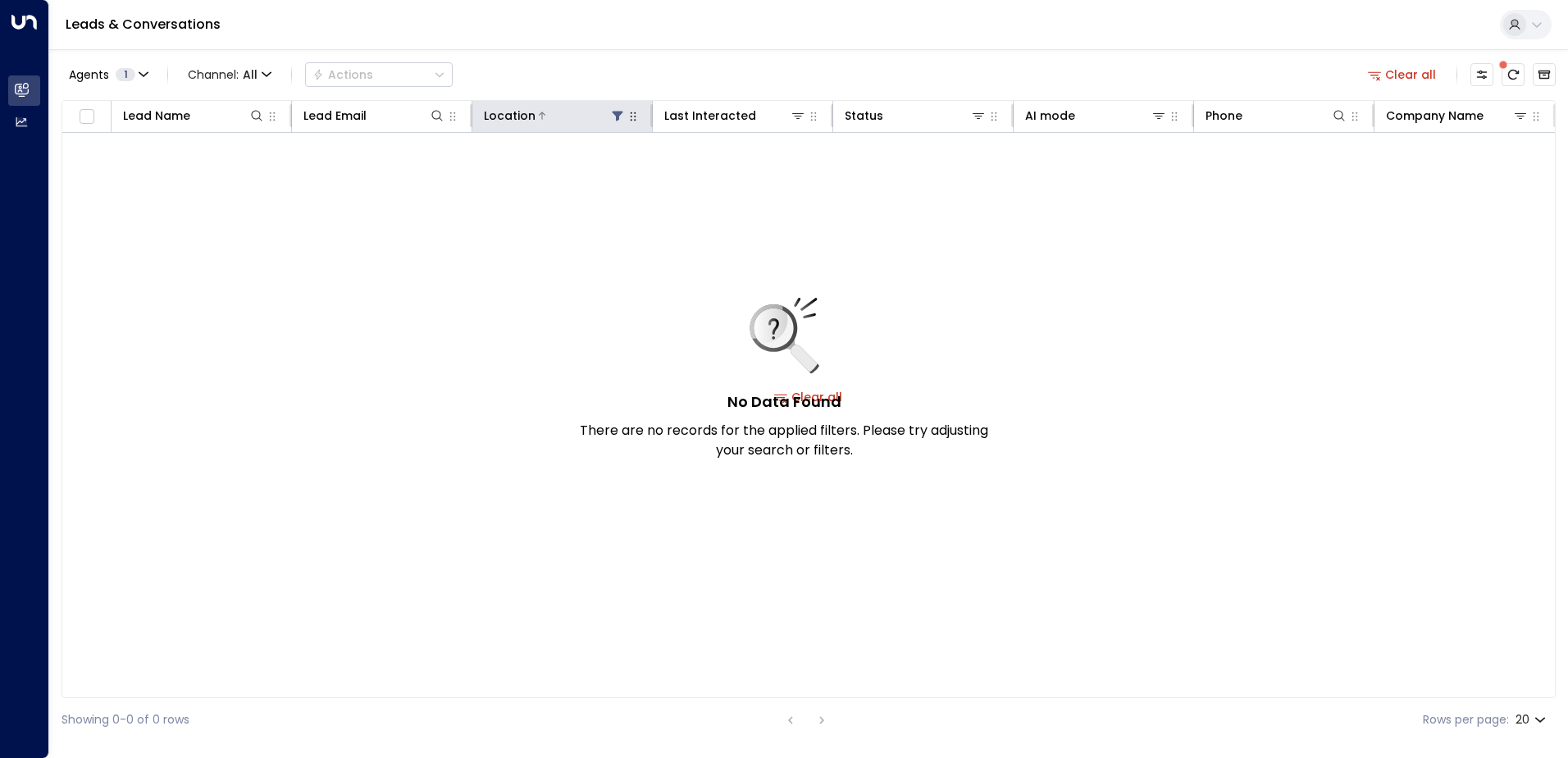
click at [620, 120] on icon at bounding box center [618, 115] width 13 height 13
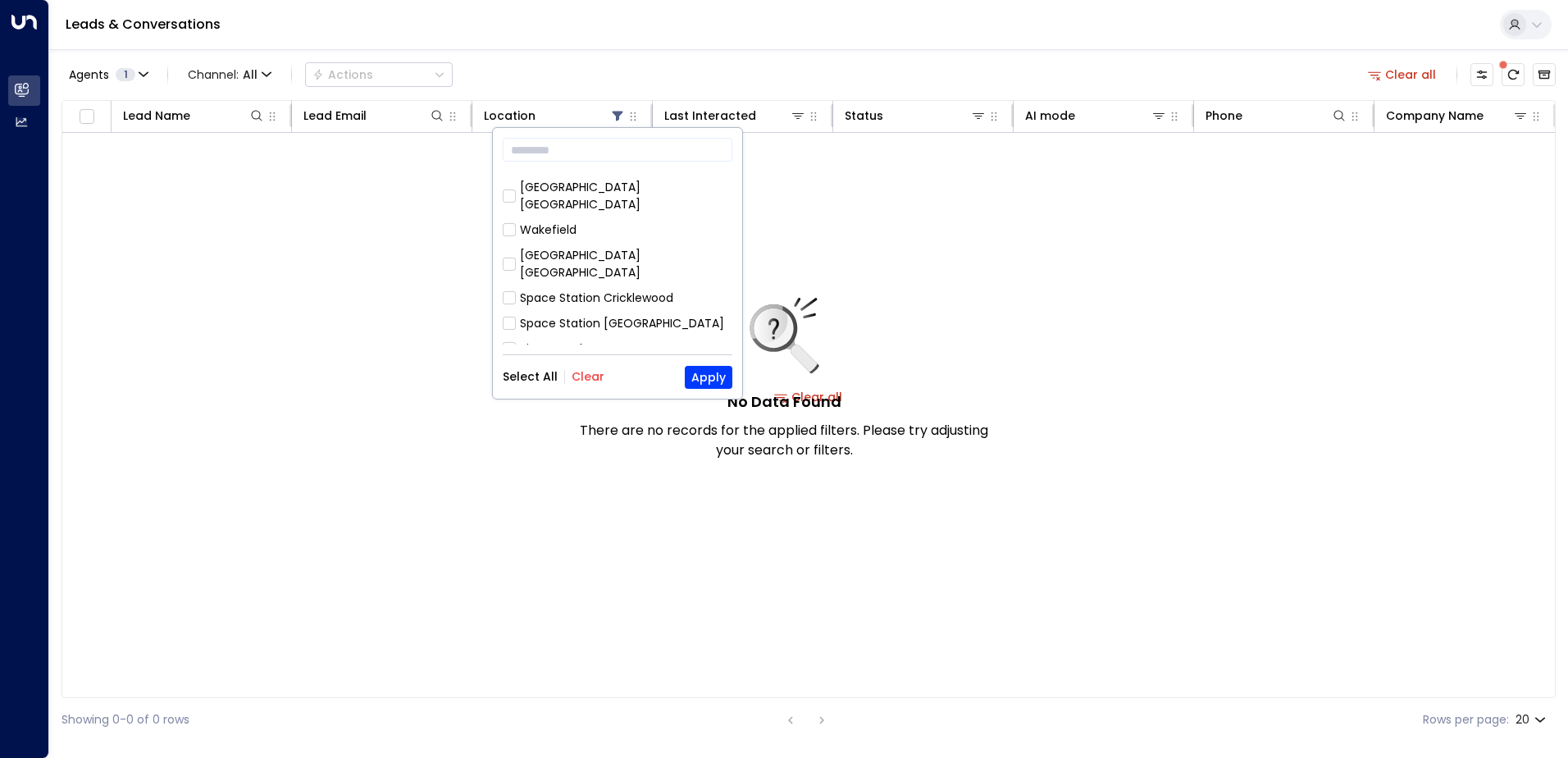
scroll to position [532, 0]
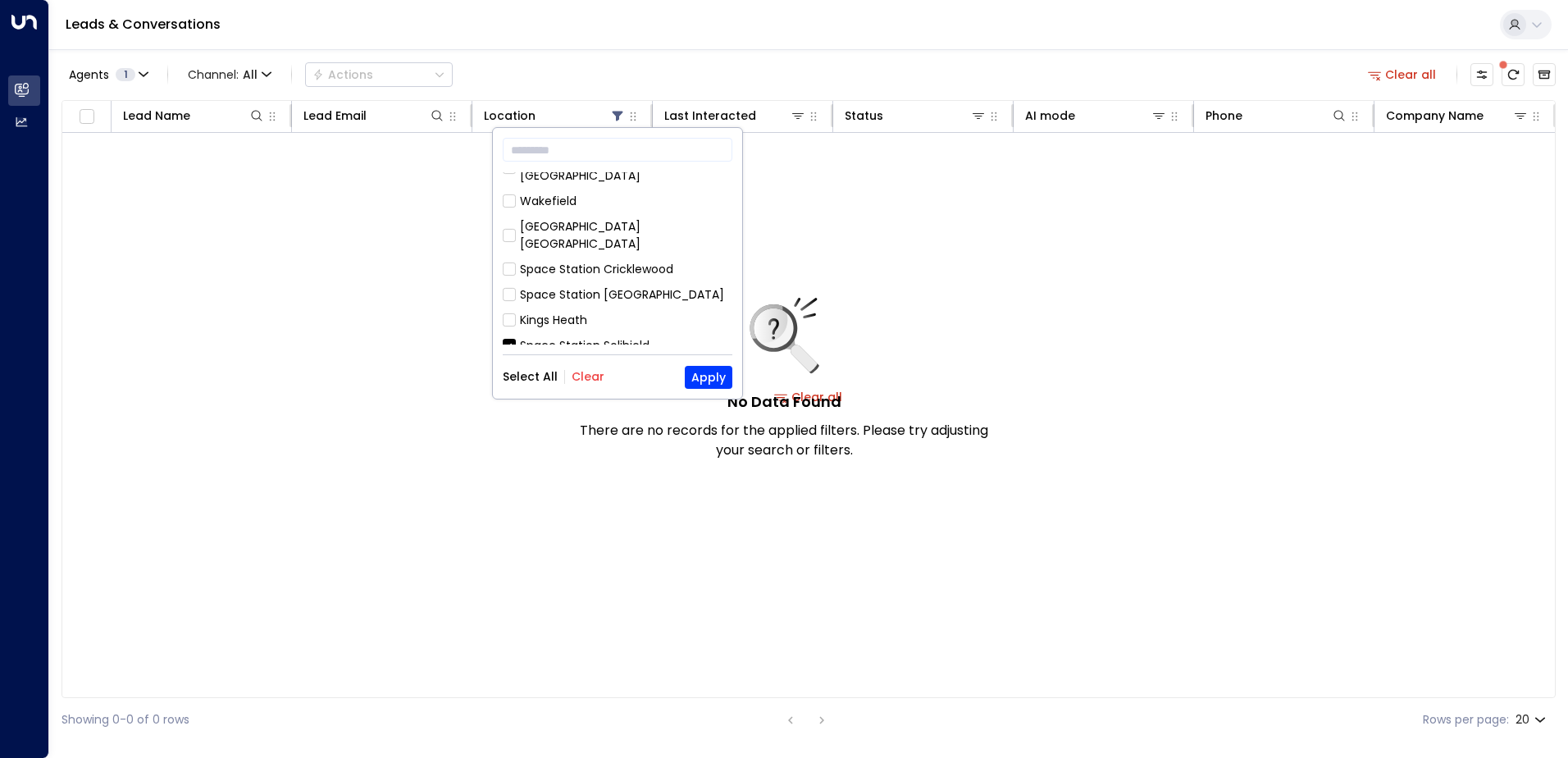
click at [352, 520] on div "No Data Found There are no records for the applied filters. Please try adjustin…" at bounding box center [809, 397] width 1492 height 528
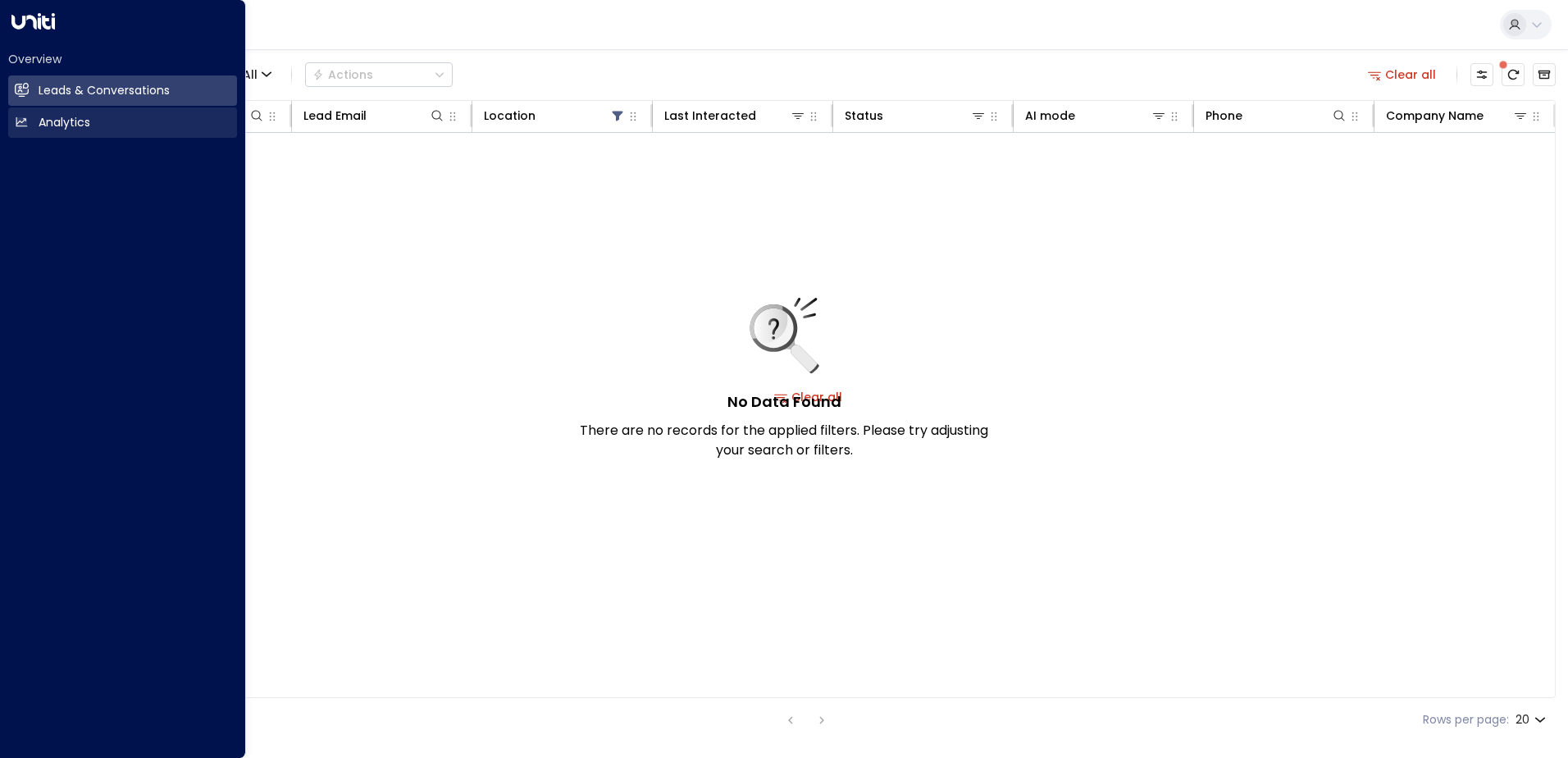
click at [27, 118] on icon at bounding box center [22, 121] width 14 height 14
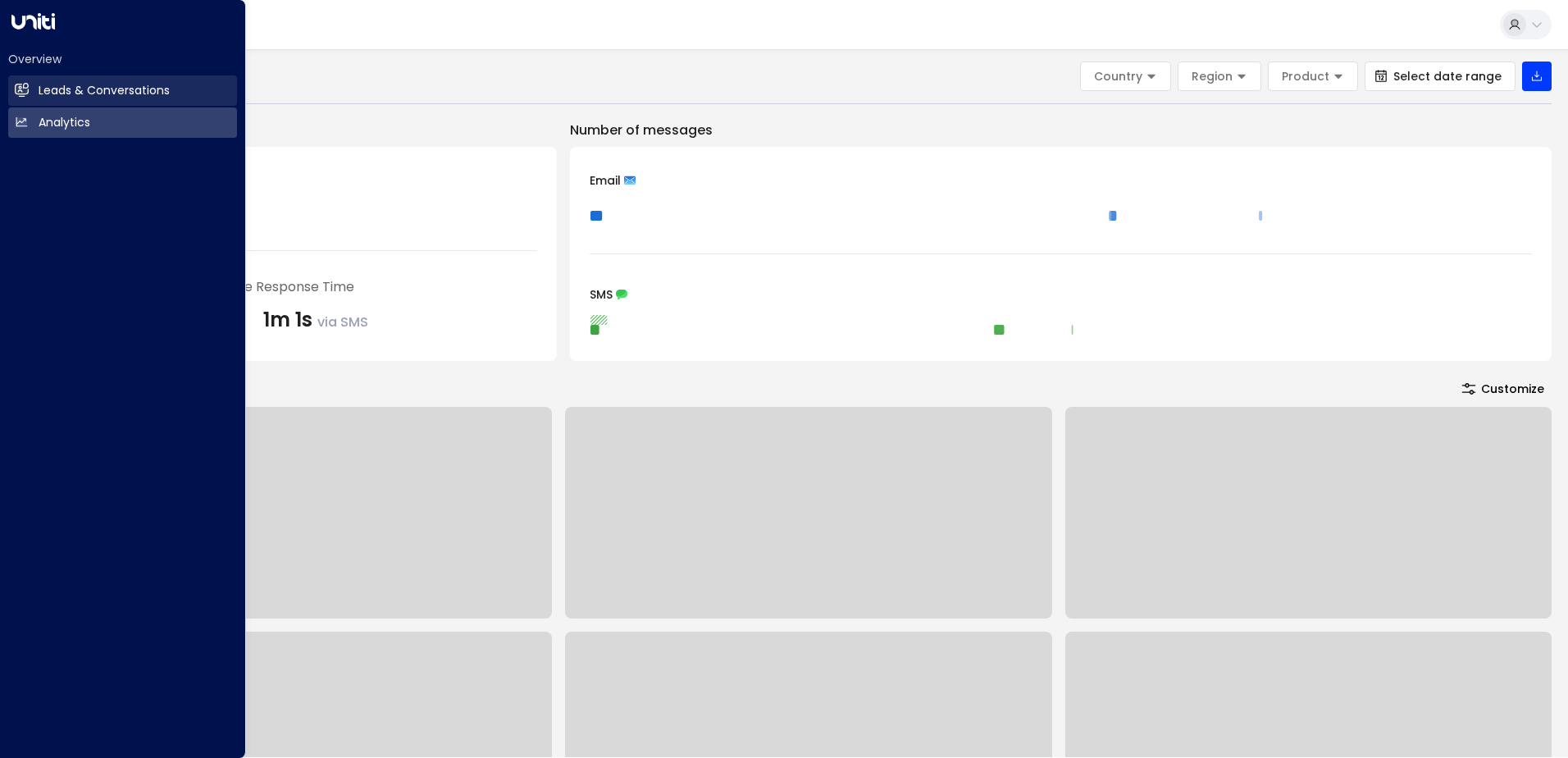
click at [33, 88] on link "Leads & Conversations Leads & Conversations" at bounding box center [123, 91] width 229 height 30
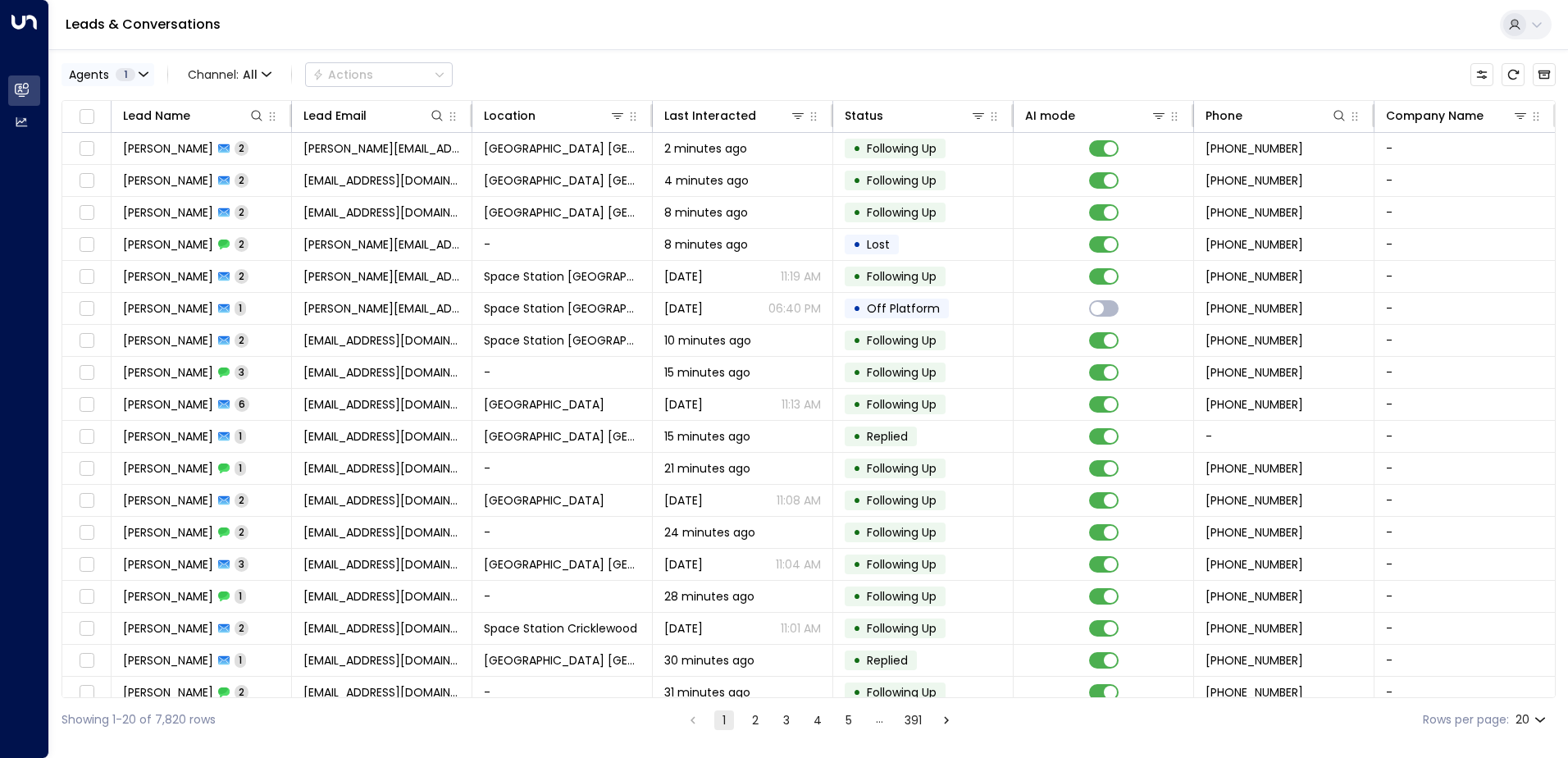
click at [89, 83] on button "Agents 1" at bounding box center [108, 75] width 93 height 23
click at [113, 74] on div at bounding box center [784, 379] width 1568 height 758
click at [1522, 32] on div at bounding box center [1514, 25] width 23 height 23
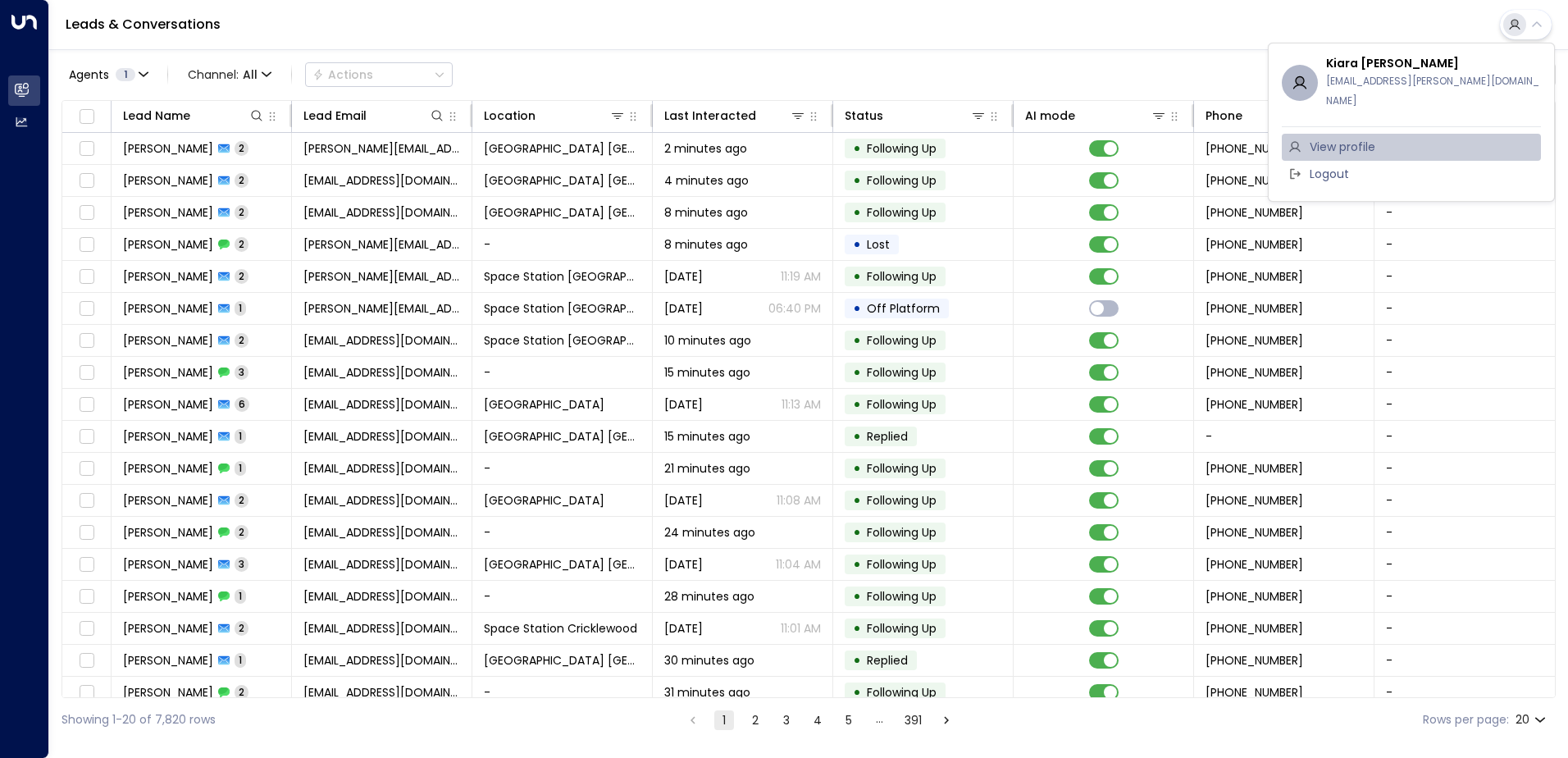
drag, startPoint x: 1398, startPoint y: 119, endPoint x: 1336, endPoint y: 132, distance: 63.3
click at [1397, 133] on li "View profile" at bounding box center [1411, 147] width 259 height 27
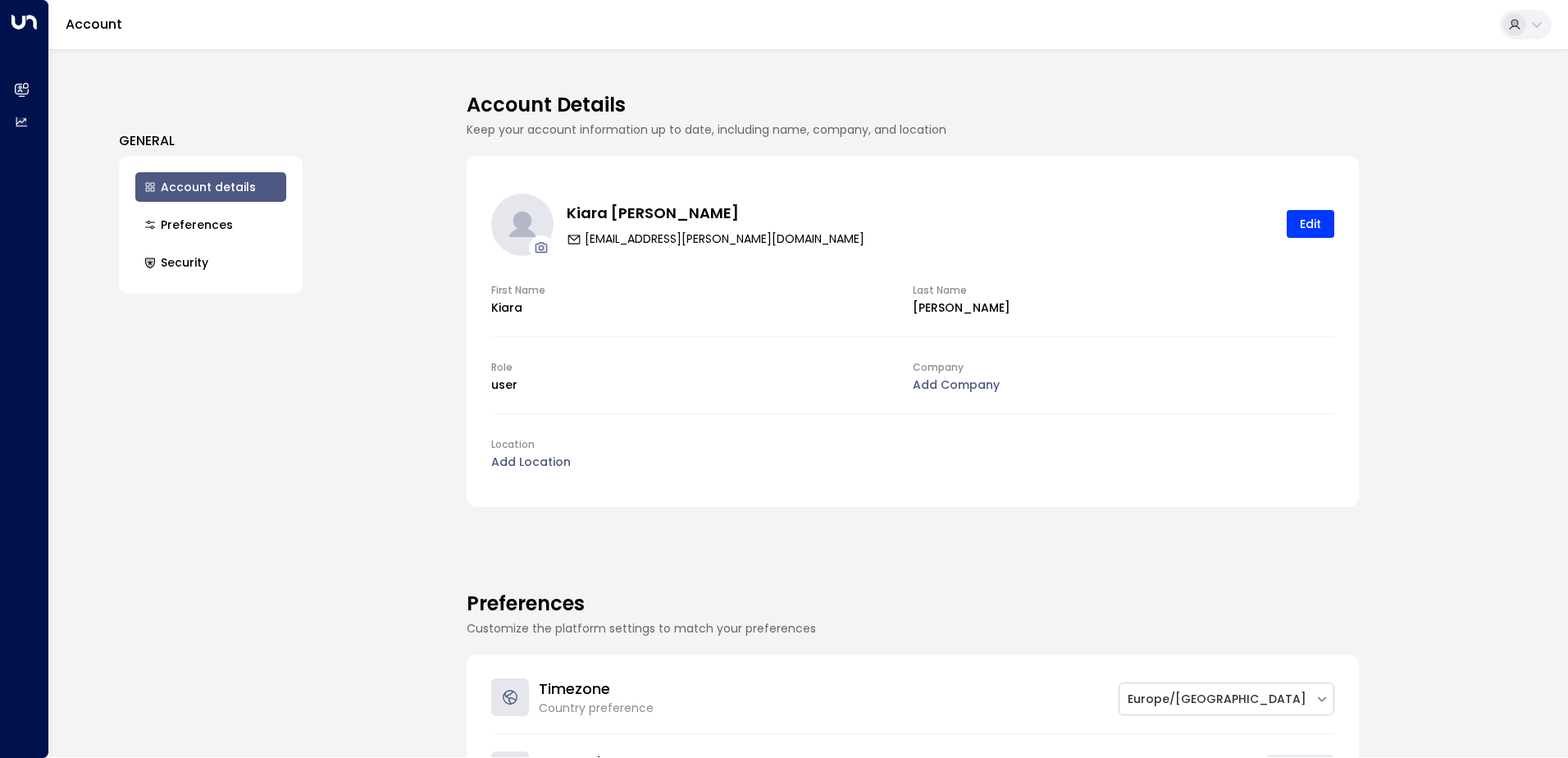
click at [71, 22] on link "Account" at bounding box center [94, 25] width 57 height 19
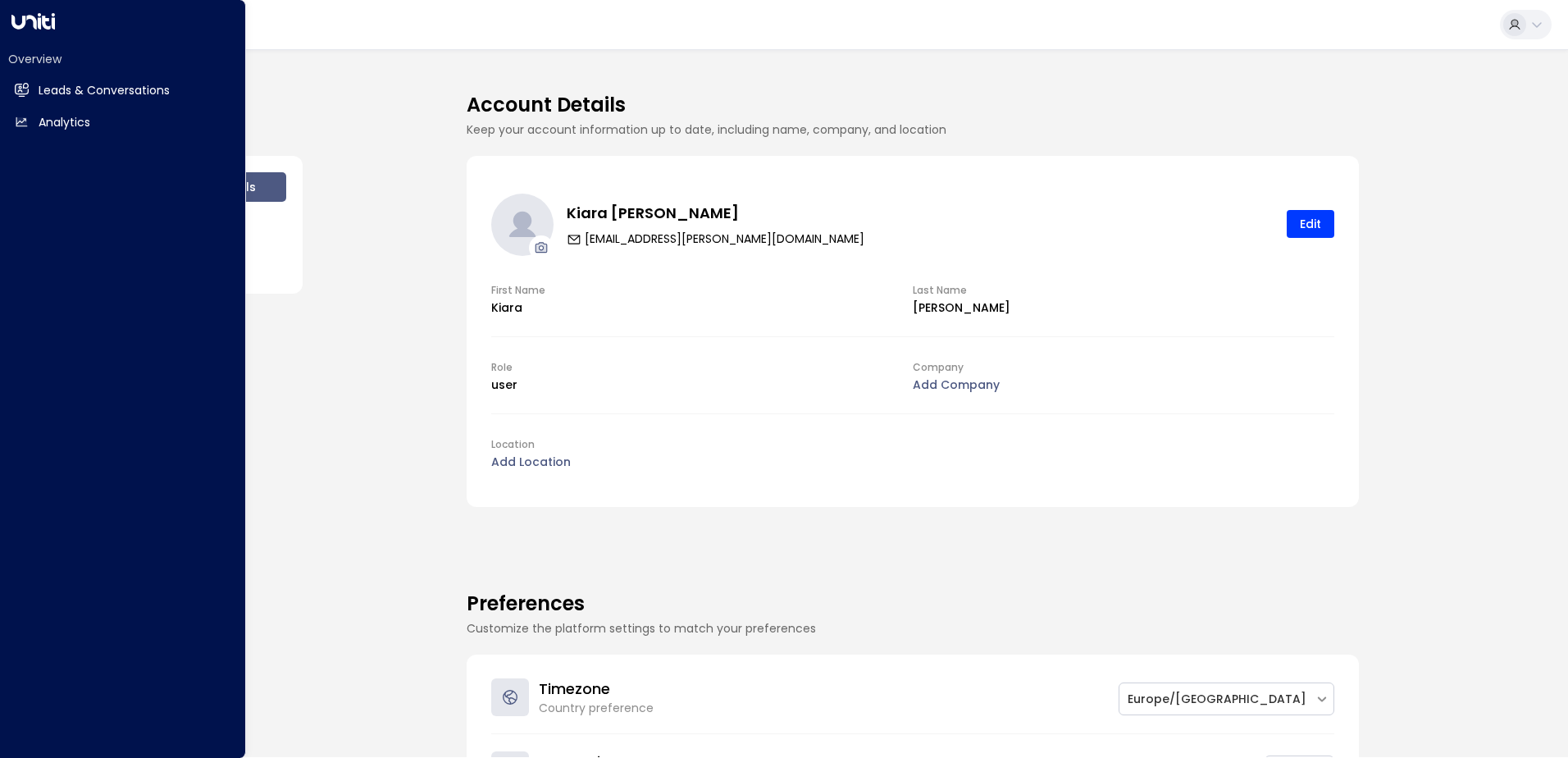
click at [29, 23] on icon at bounding box center [33, 21] width 44 height 16
click at [60, 95] on h2 "Leads & Conversations" at bounding box center [104, 91] width 131 height 17
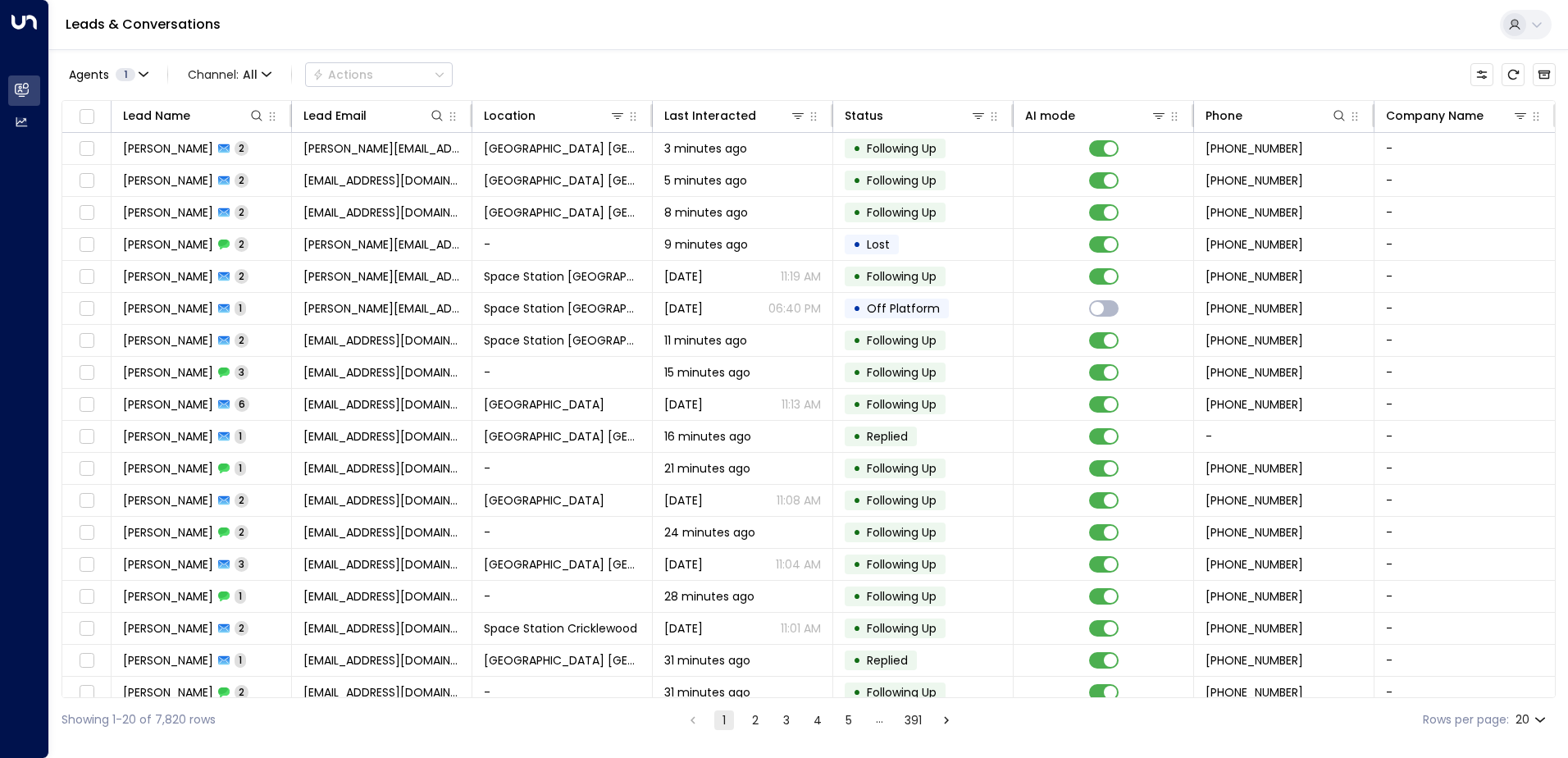
click at [121, 28] on link "Leads & Conversations" at bounding box center [143, 25] width 155 height 19
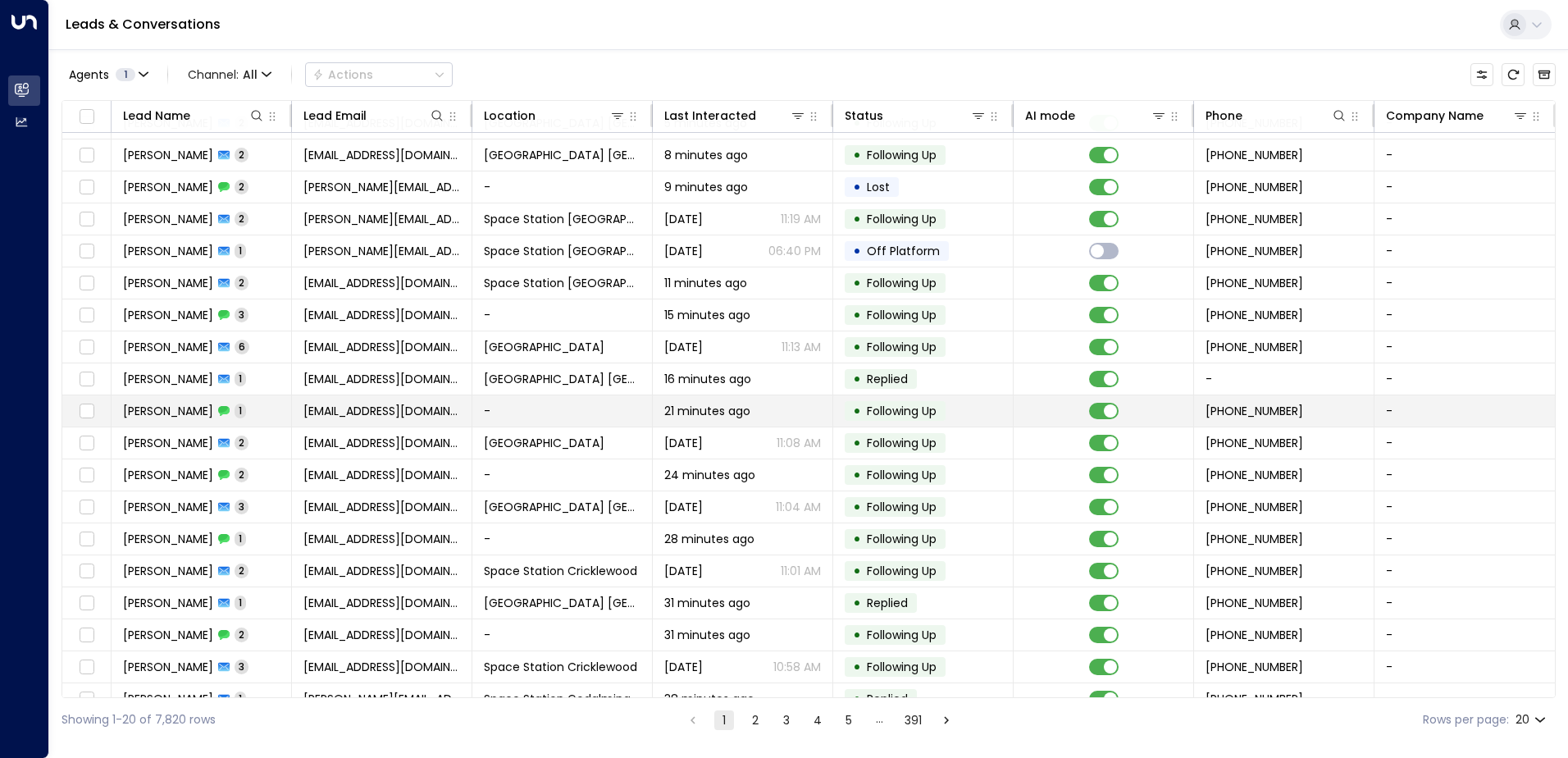
scroll to position [80, 0]
